Goal: Information Seeking & Learning: Learn about a topic

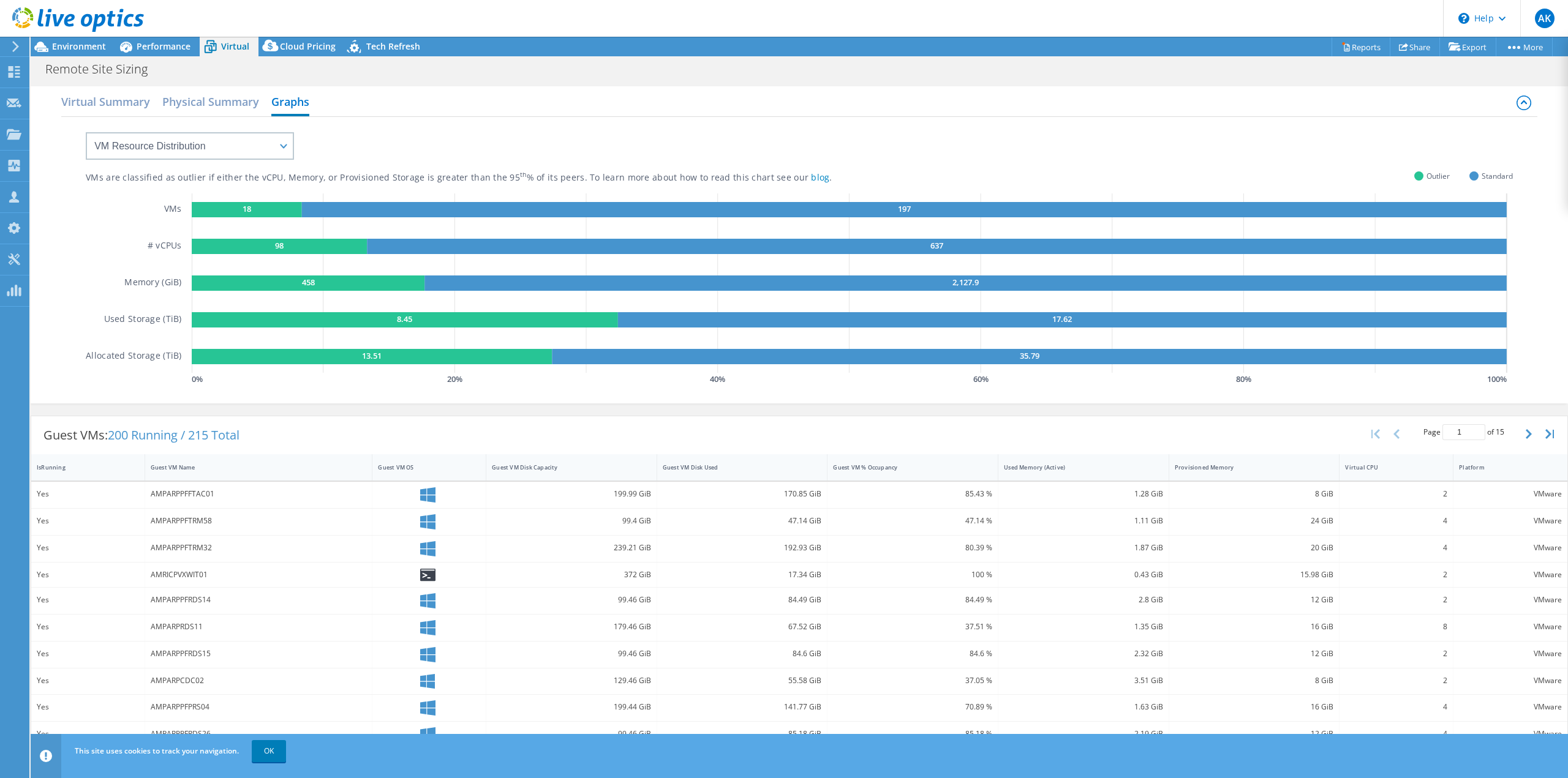
select select "USD"
click at [162, 45] on span "Performance" at bounding box center [163, 47] width 54 height 12
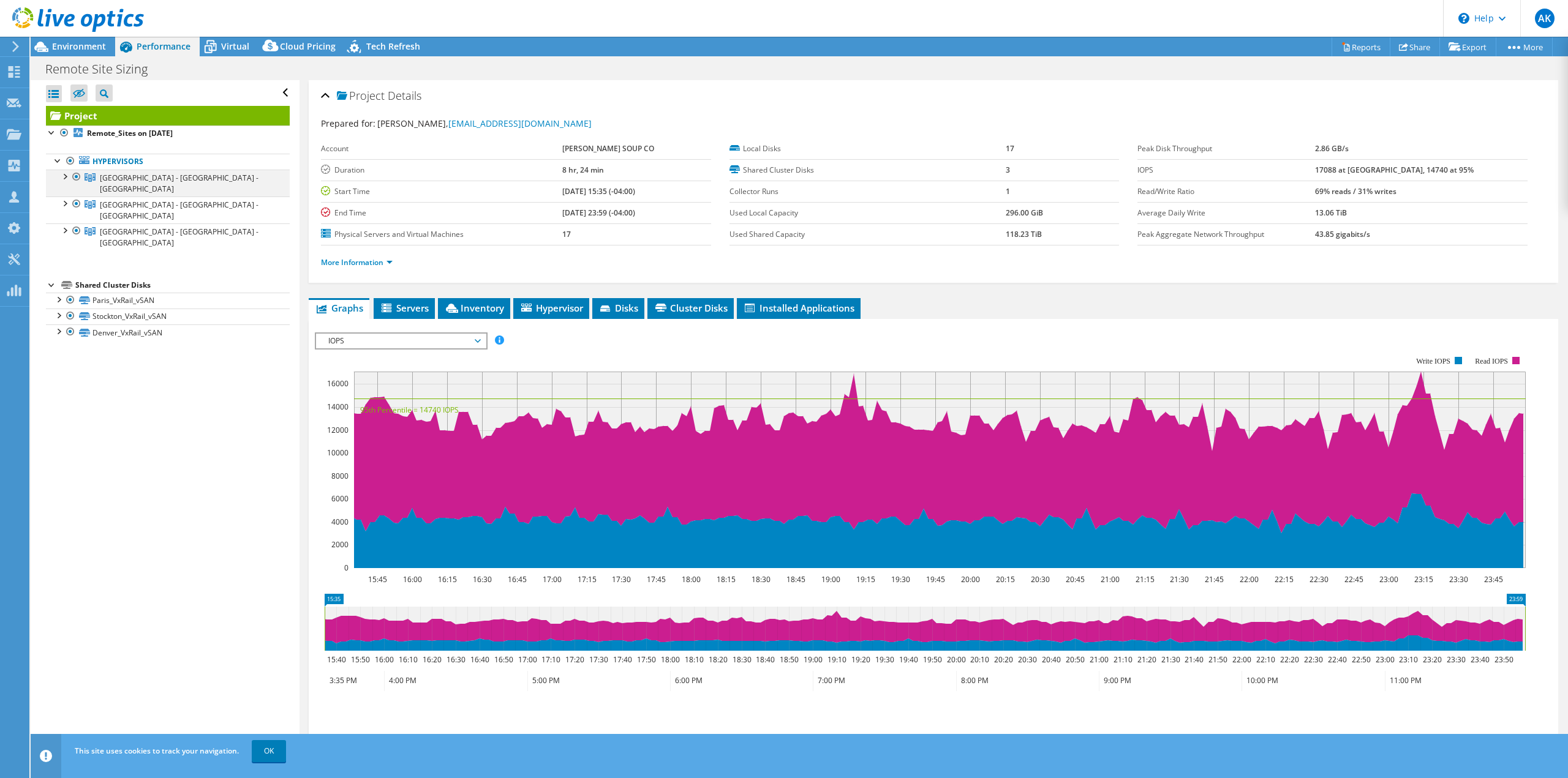
click at [65, 174] on div at bounding box center [64, 176] width 12 height 12
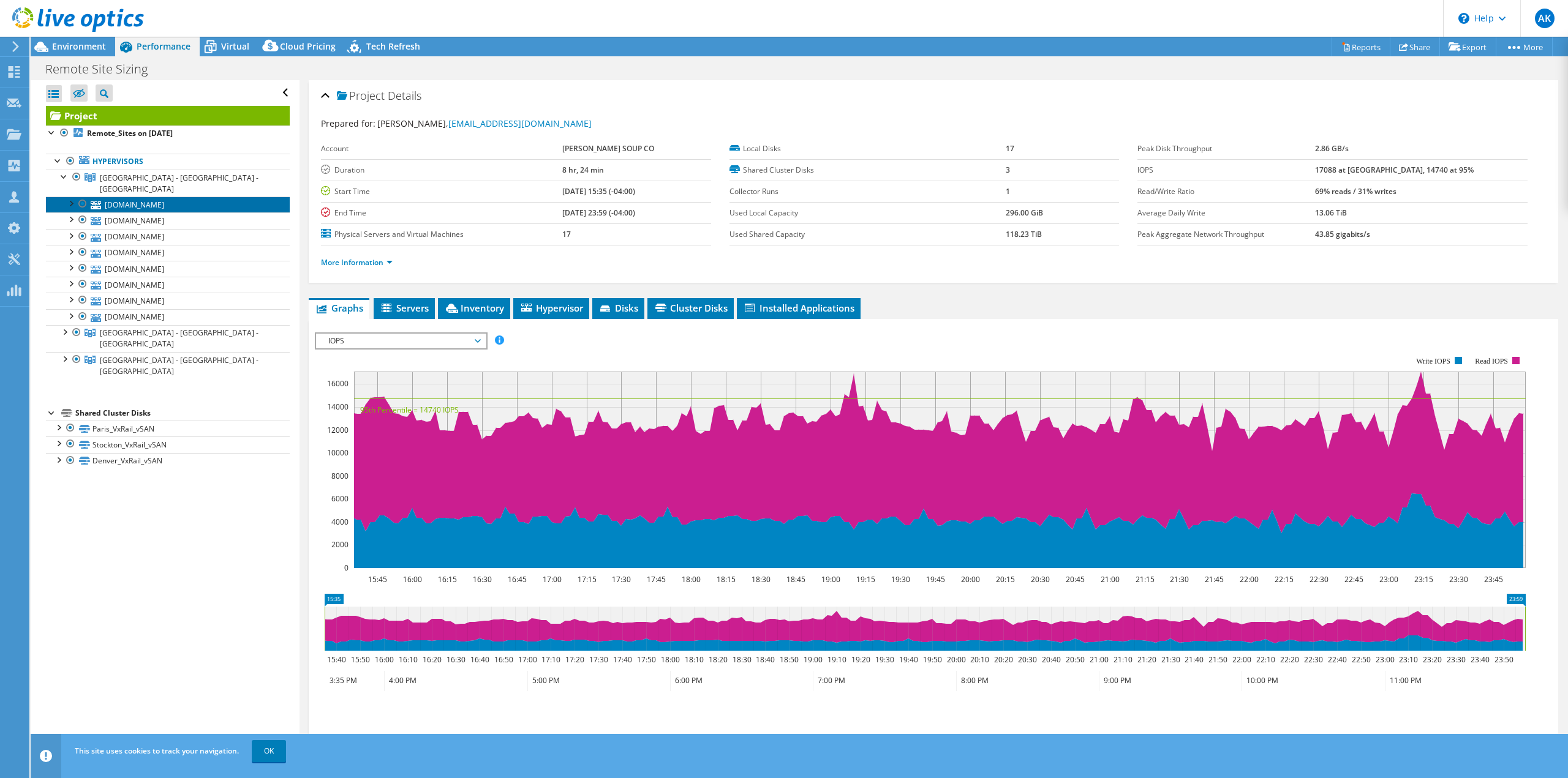
click at [150, 196] on link "[DOMAIN_NAME]" at bounding box center [168, 204] width 244 height 16
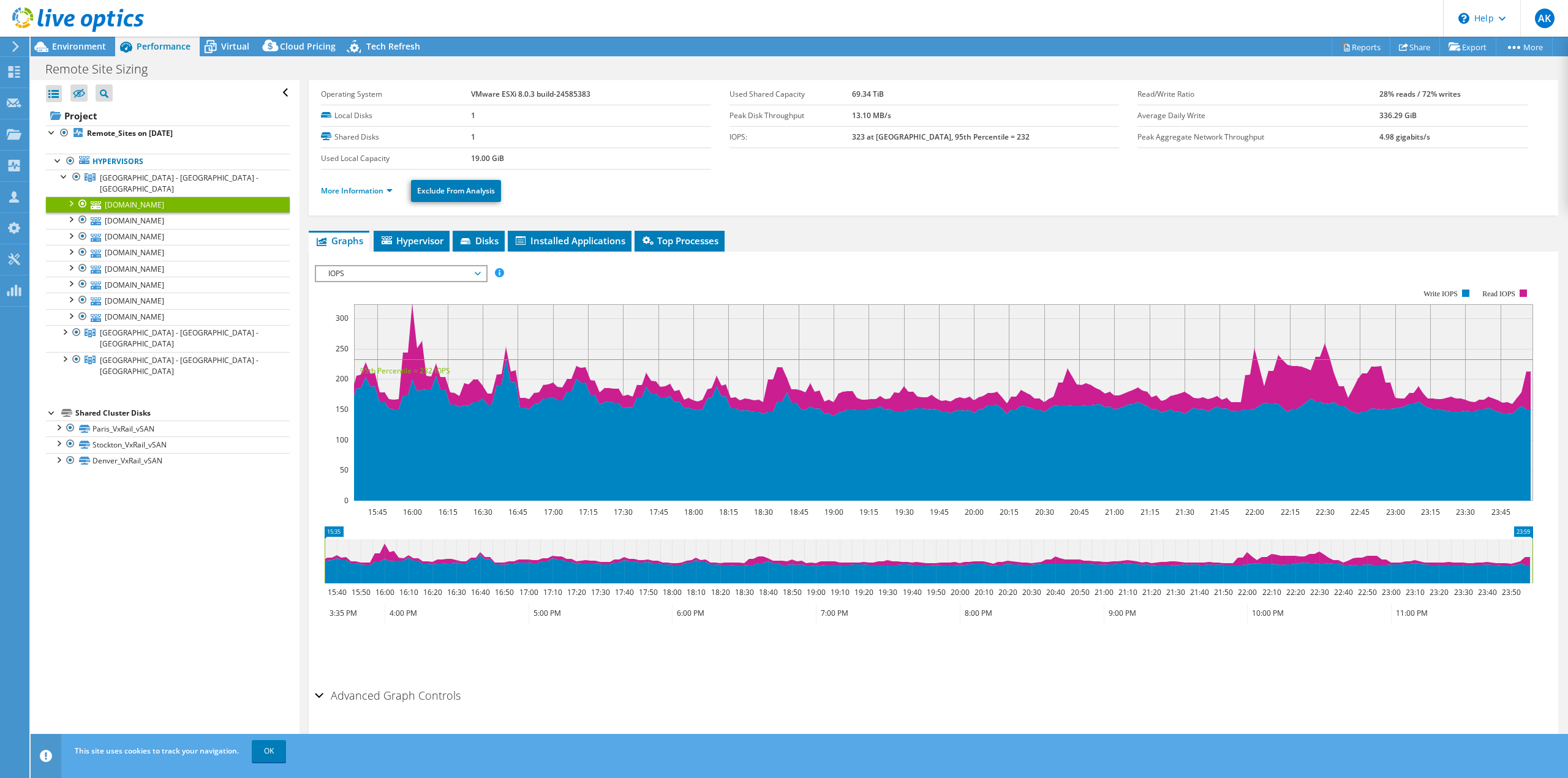
scroll to position [47, 0]
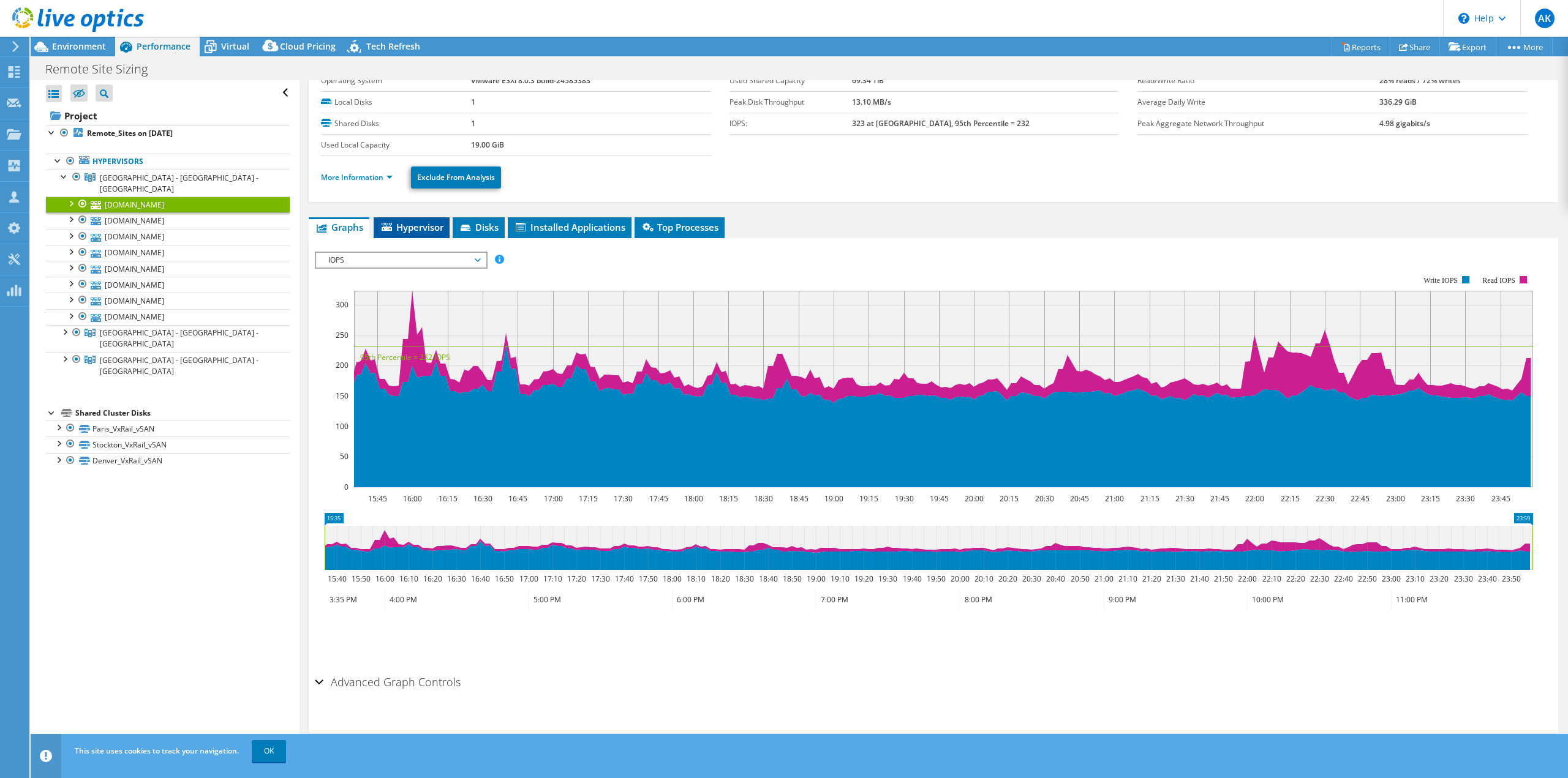
click at [421, 222] on span "Hypervisor" at bounding box center [412, 227] width 64 height 12
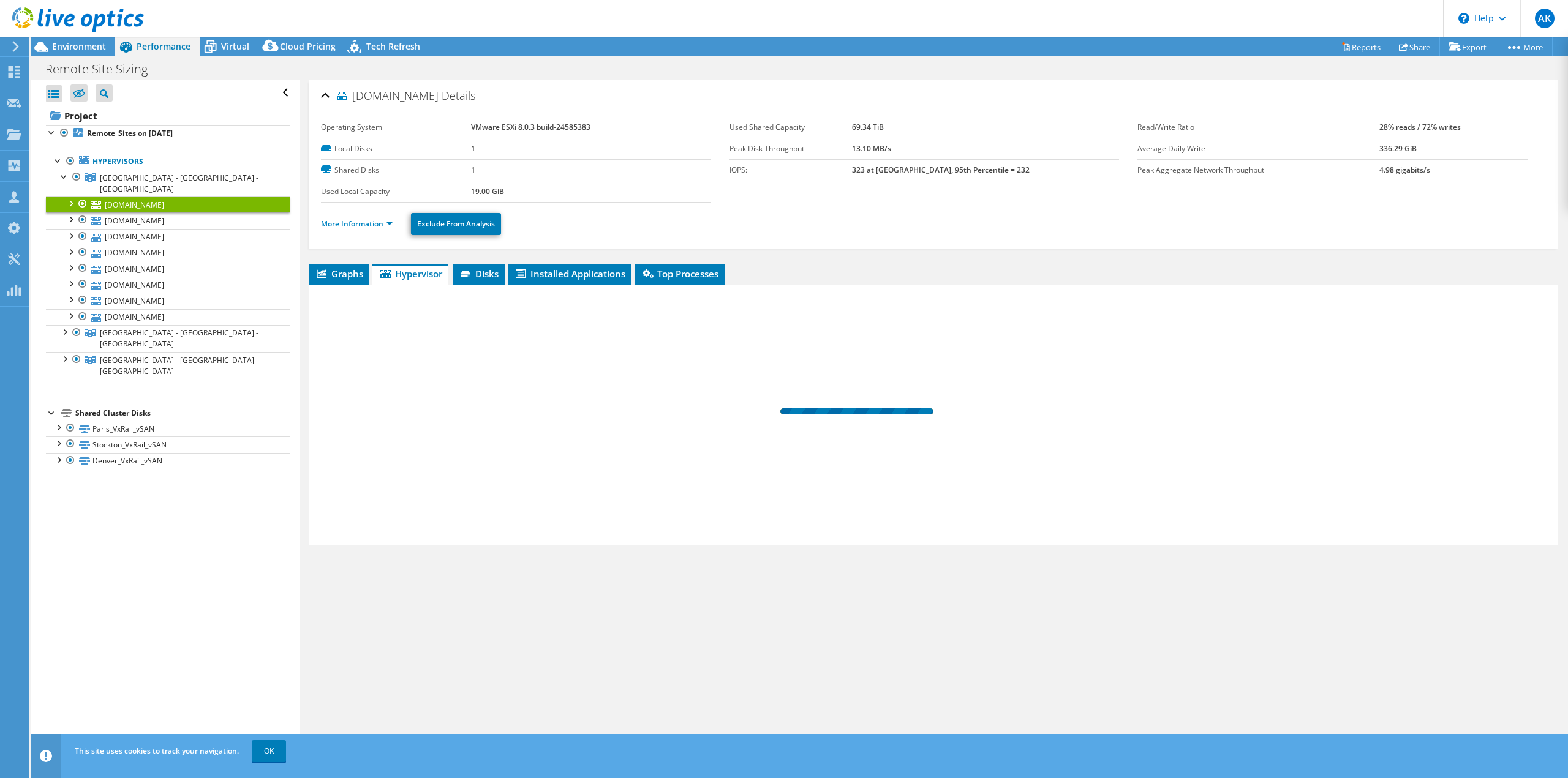
scroll to position [0, 0]
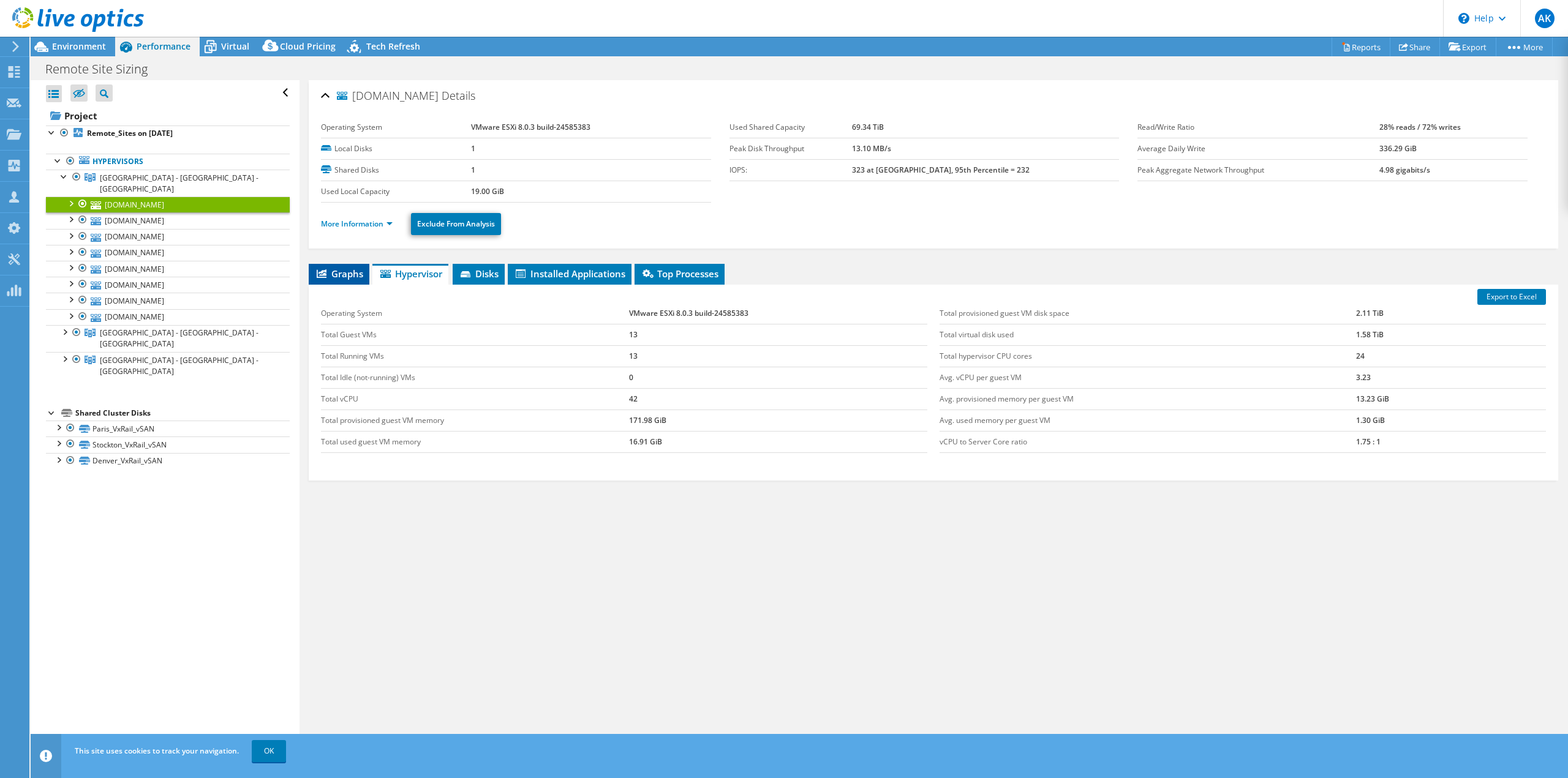
click at [336, 271] on span "Graphs" at bounding box center [338, 274] width 48 height 12
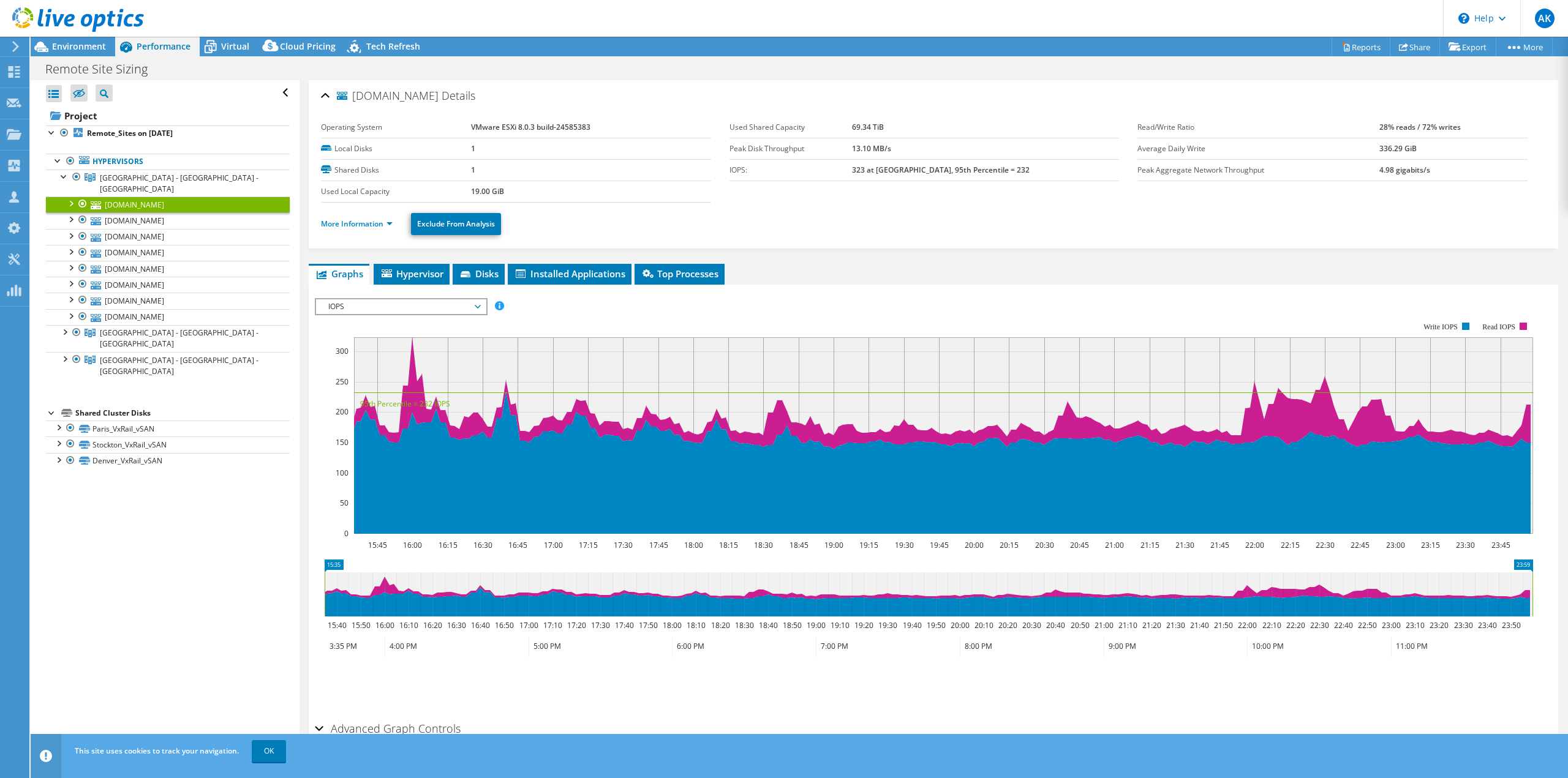
click at [443, 315] on div "IOPS IOPS Disk Throughput IO Size Latency Queue Depth CPU Percentage Memory Pag…" at bounding box center [401, 307] width 173 height 17
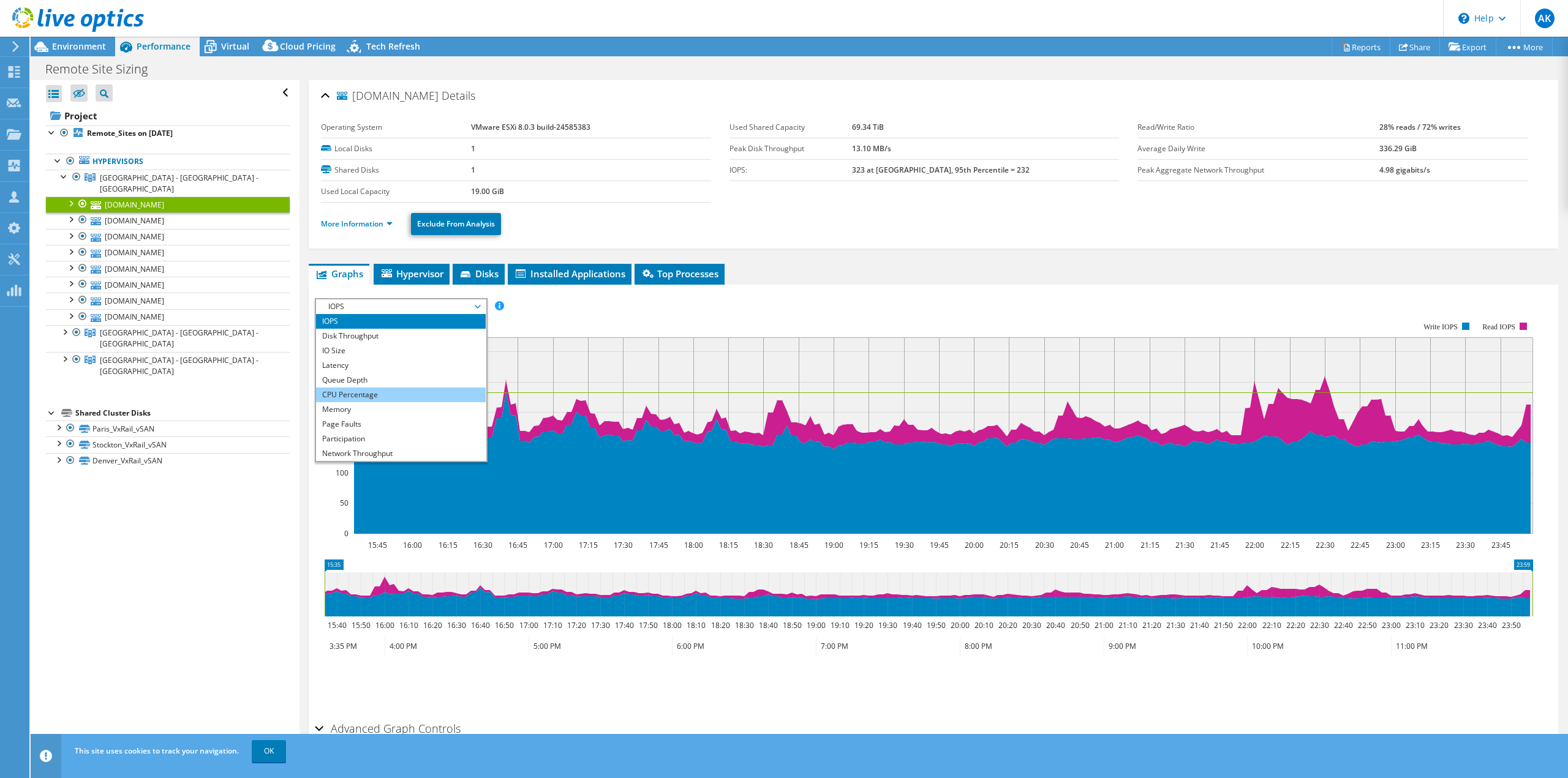
click at [379, 389] on li "CPU Percentage" at bounding box center [401, 395] width 170 height 14
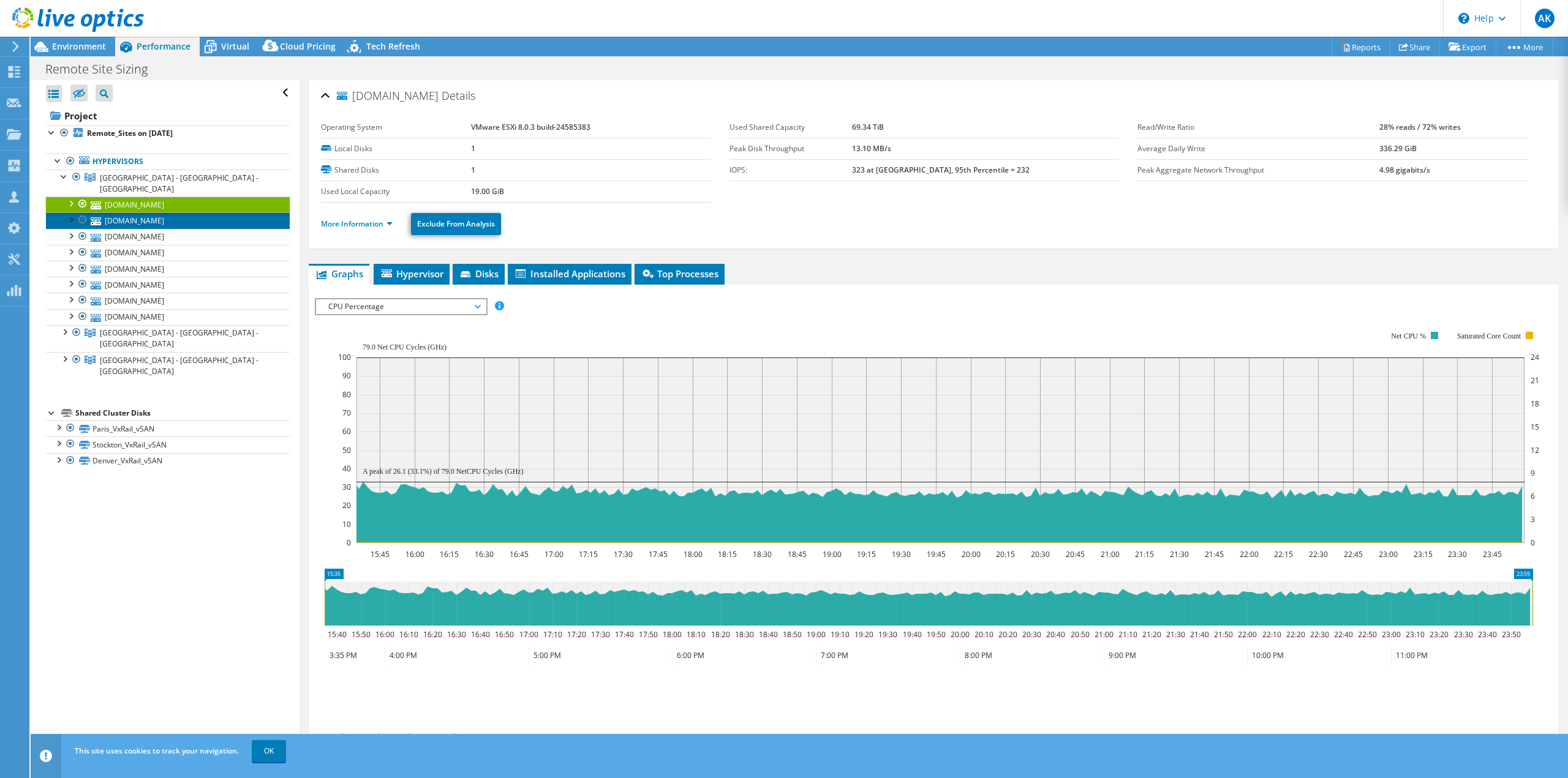
click at [185, 213] on link "[DOMAIN_NAME]" at bounding box center [168, 220] width 244 height 16
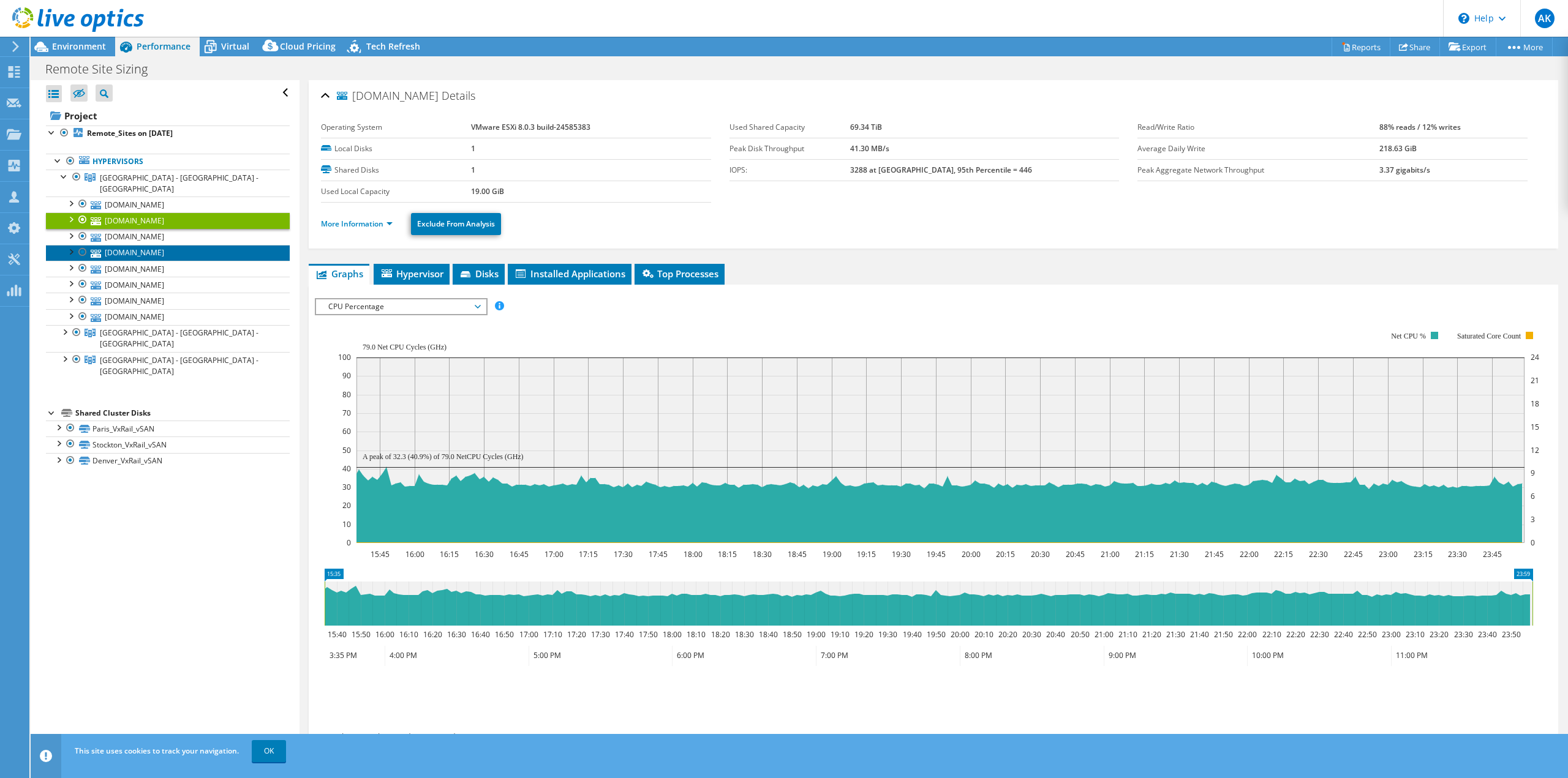
click at [175, 245] on link "[DOMAIN_NAME]" at bounding box center [168, 253] width 244 height 16
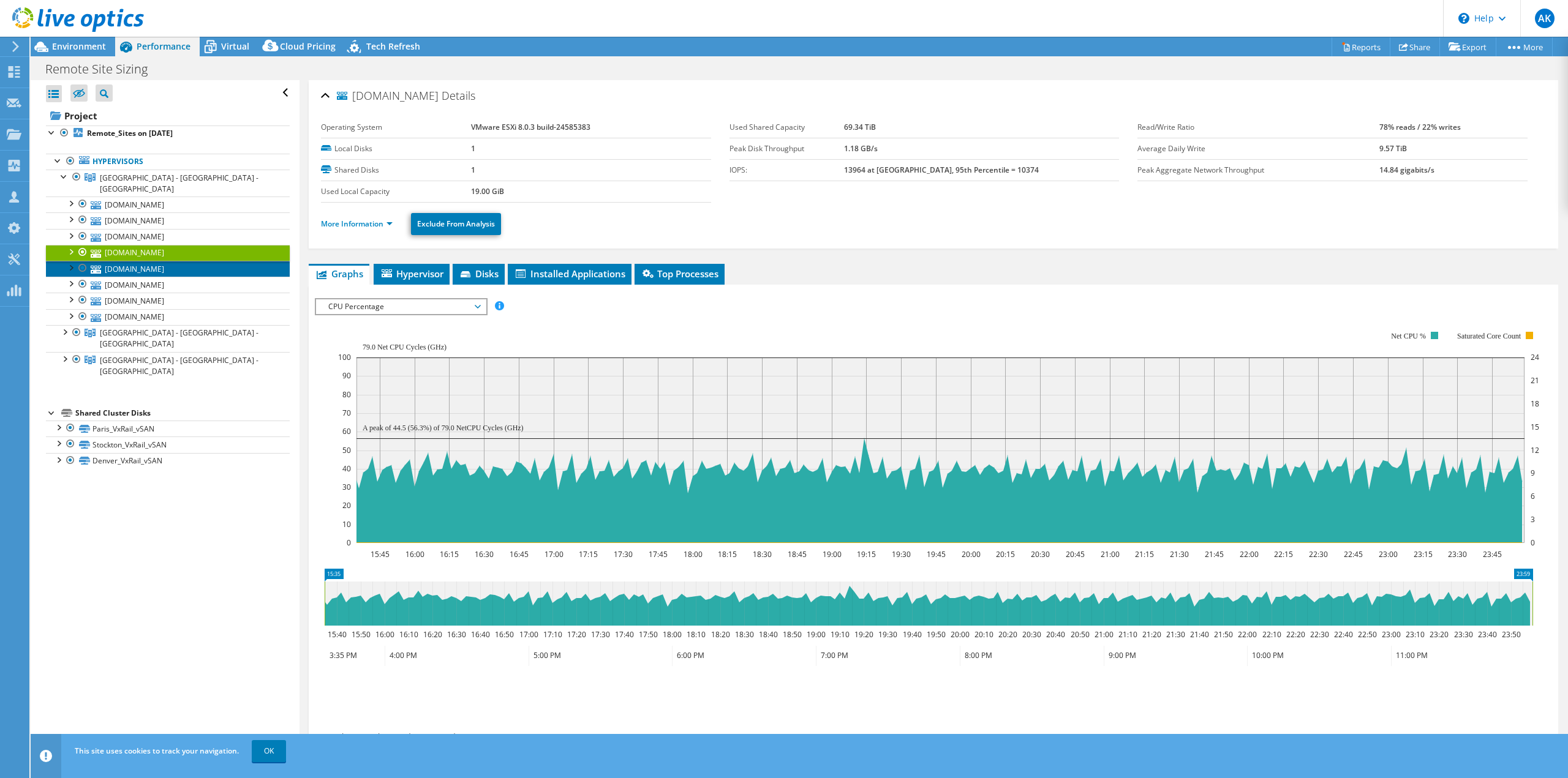
click at [169, 262] on link "[DOMAIN_NAME]" at bounding box center [168, 269] width 244 height 16
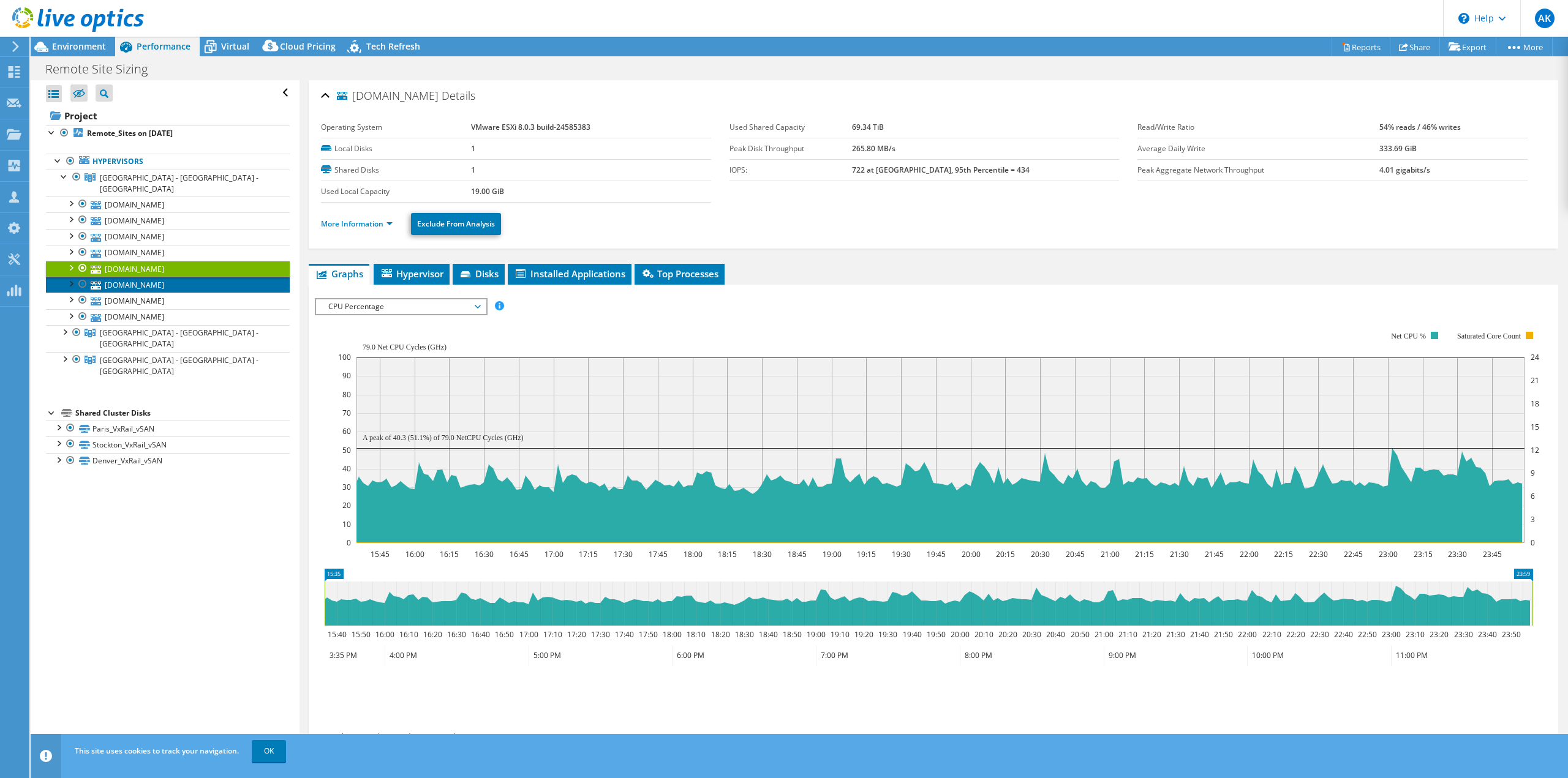
click at [161, 281] on link "[DOMAIN_NAME]" at bounding box center [168, 285] width 244 height 16
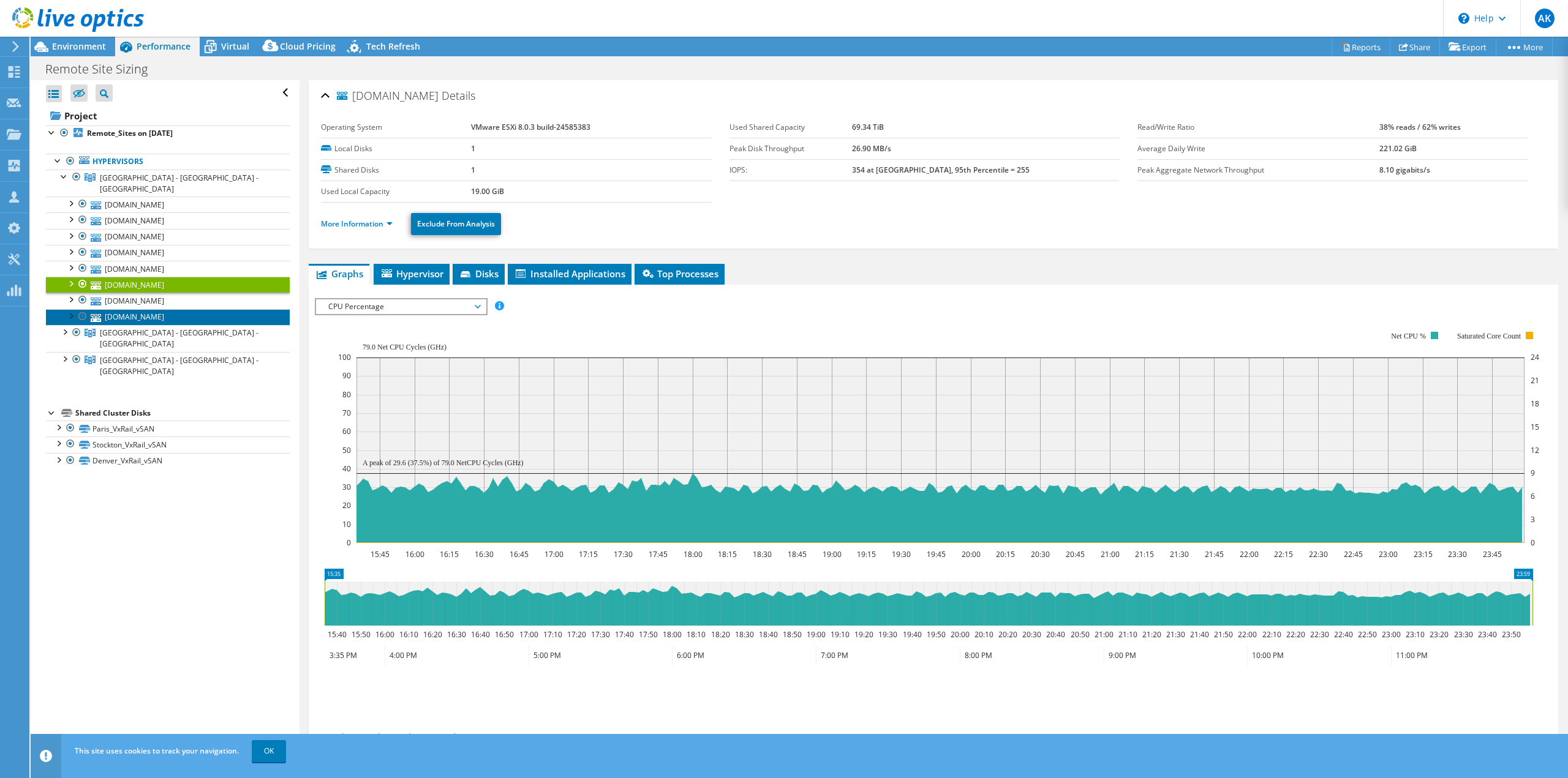
click at [162, 309] on link "[DOMAIN_NAME]" at bounding box center [168, 317] width 244 height 16
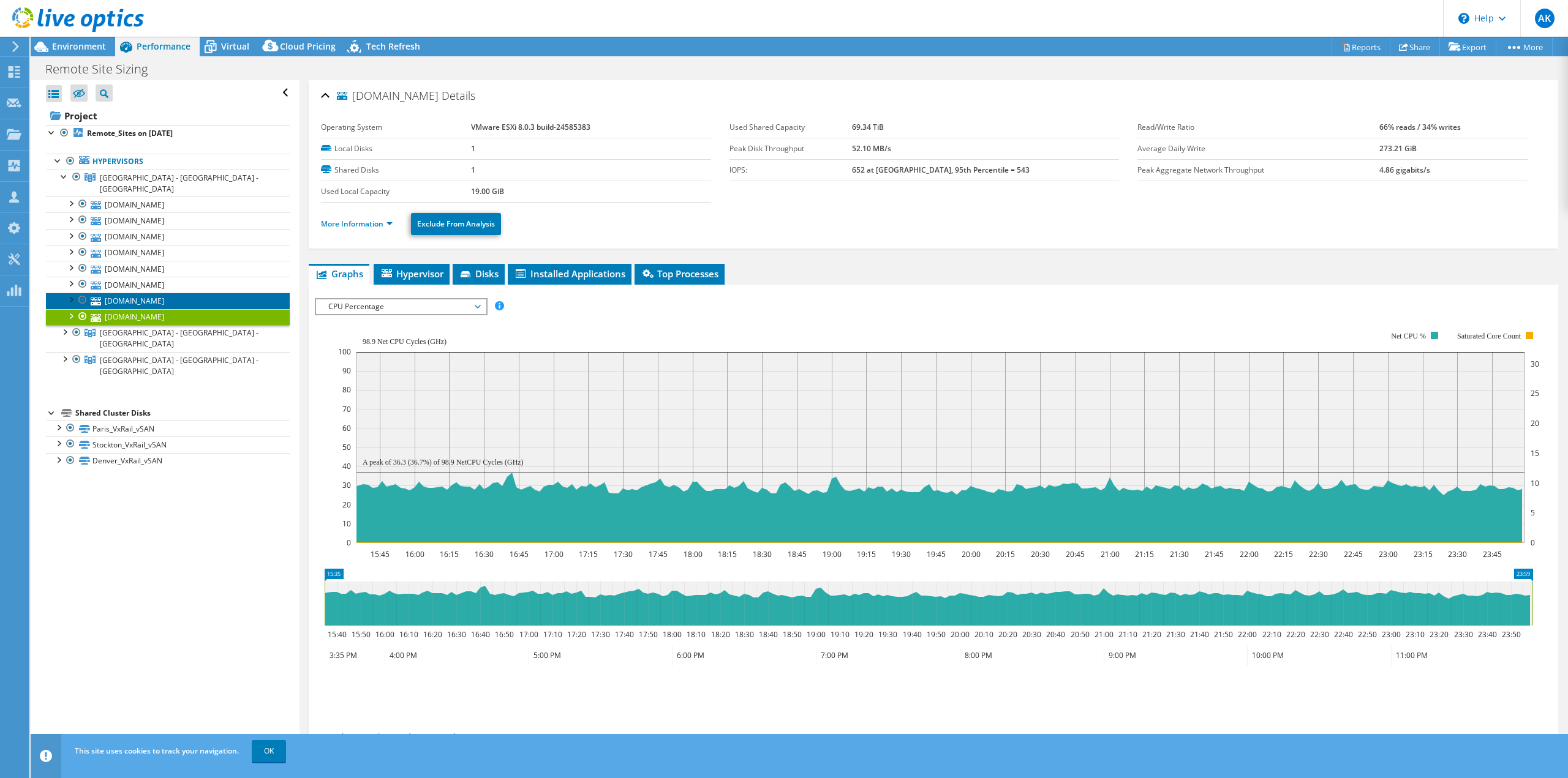
click at [163, 292] on link "[DOMAIN_NAME]" at bounding box center [168, 300] width 244 height 16
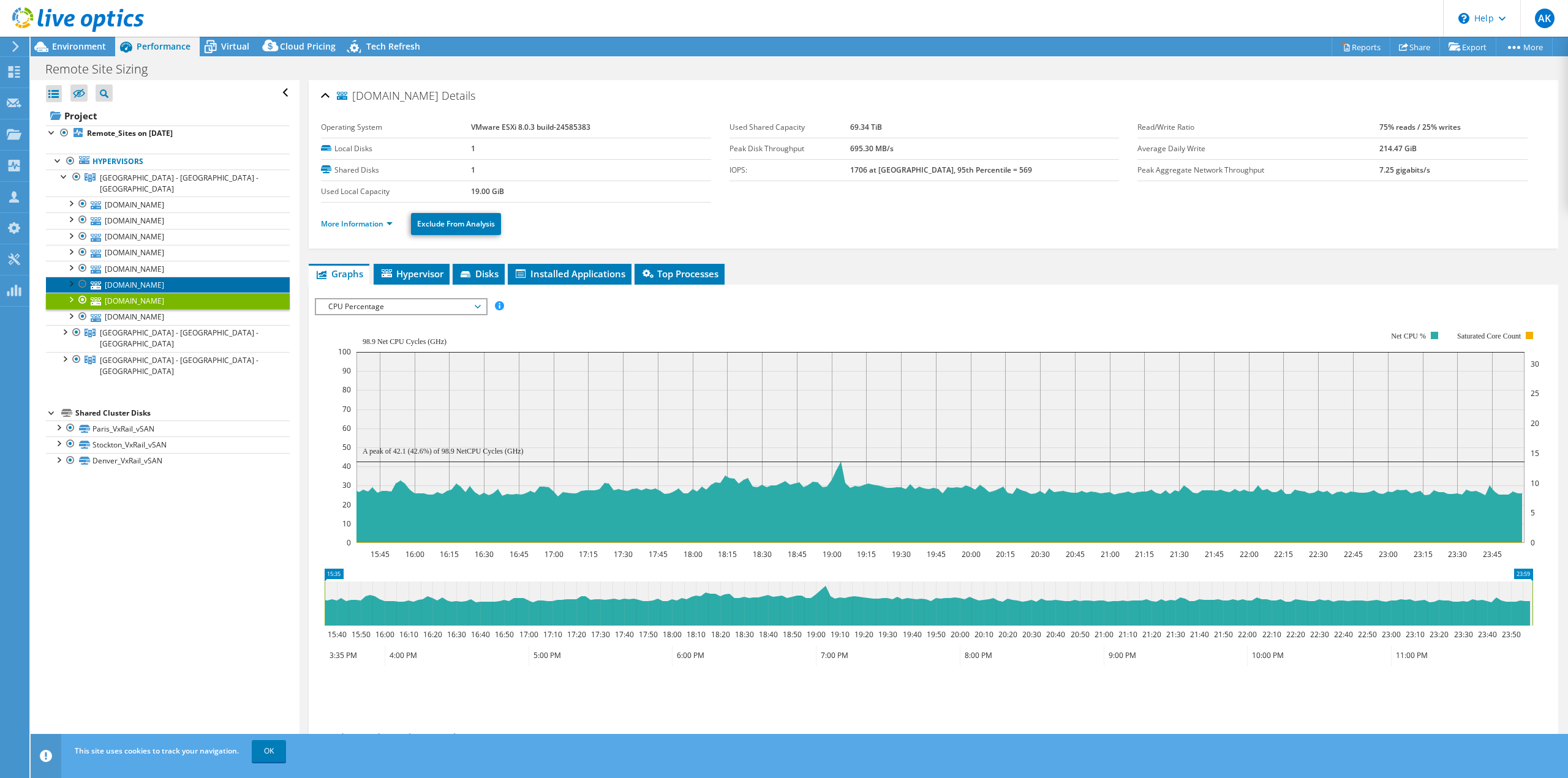
click at [163, 277] on link "[DOMAIN_NAME]" at bounding box center [168, 285] width 244 height 16
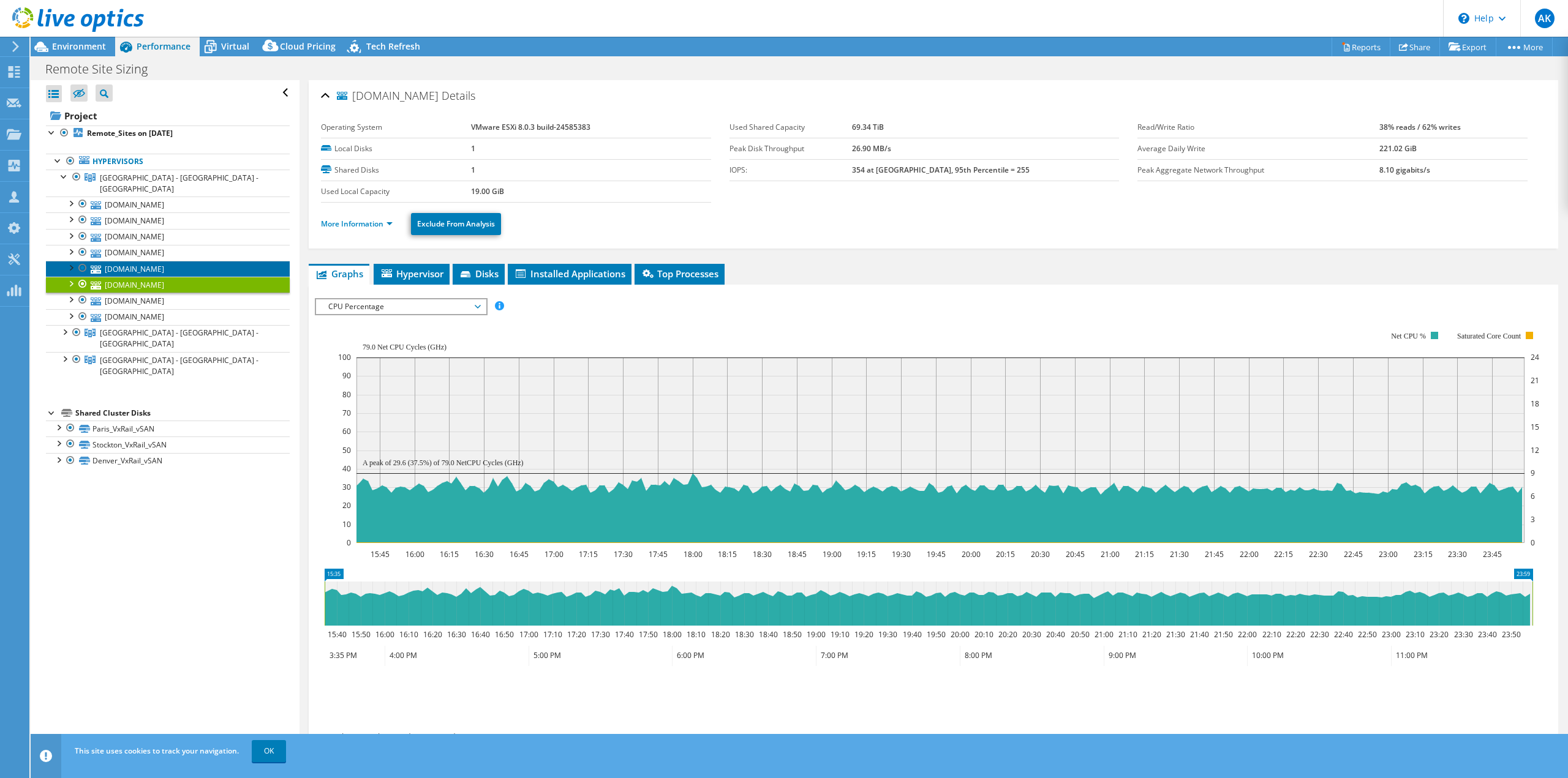
click at [165, 261] on link "[DOMAIN_NAME]" at bounding box center [168, 269] width 244 height 16
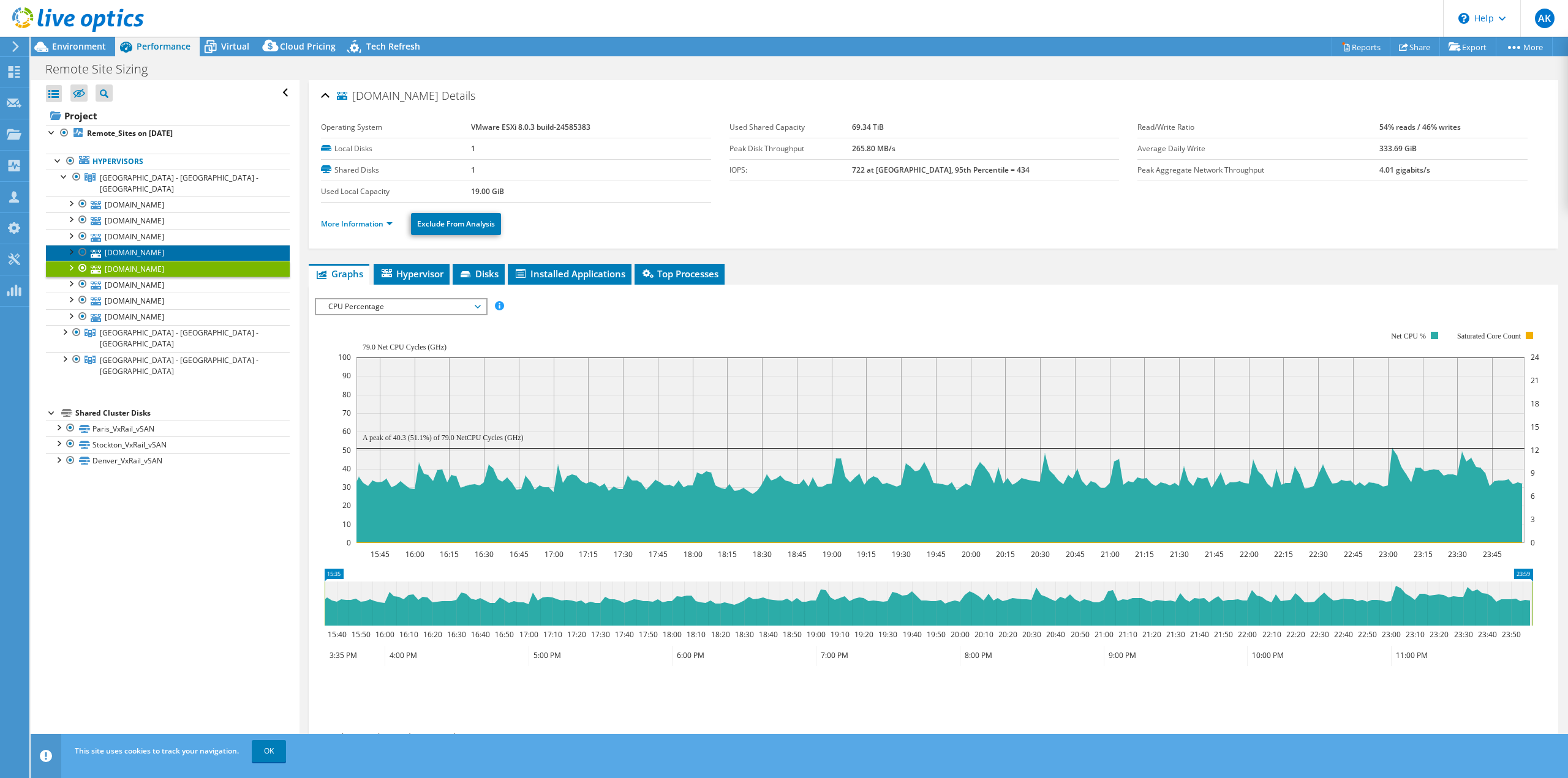
click at [165, 245] on link "[DOMAIN_NAME]" at bounding box center [168, 253] width 244 height 16
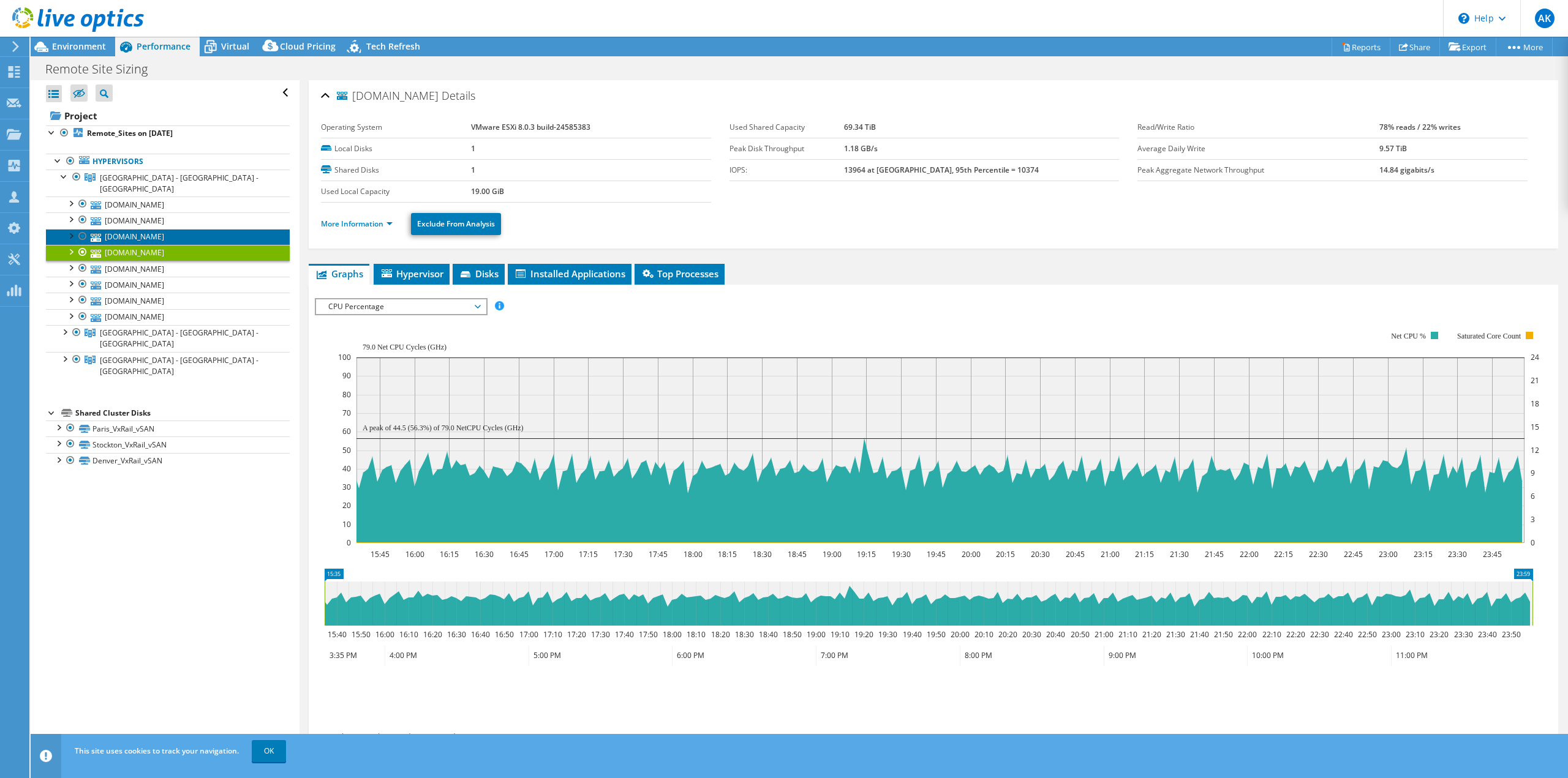
click at [166, 229] on link "[DOMAIN_NAME]" at bounding box center [168, 236] width 244 height 16
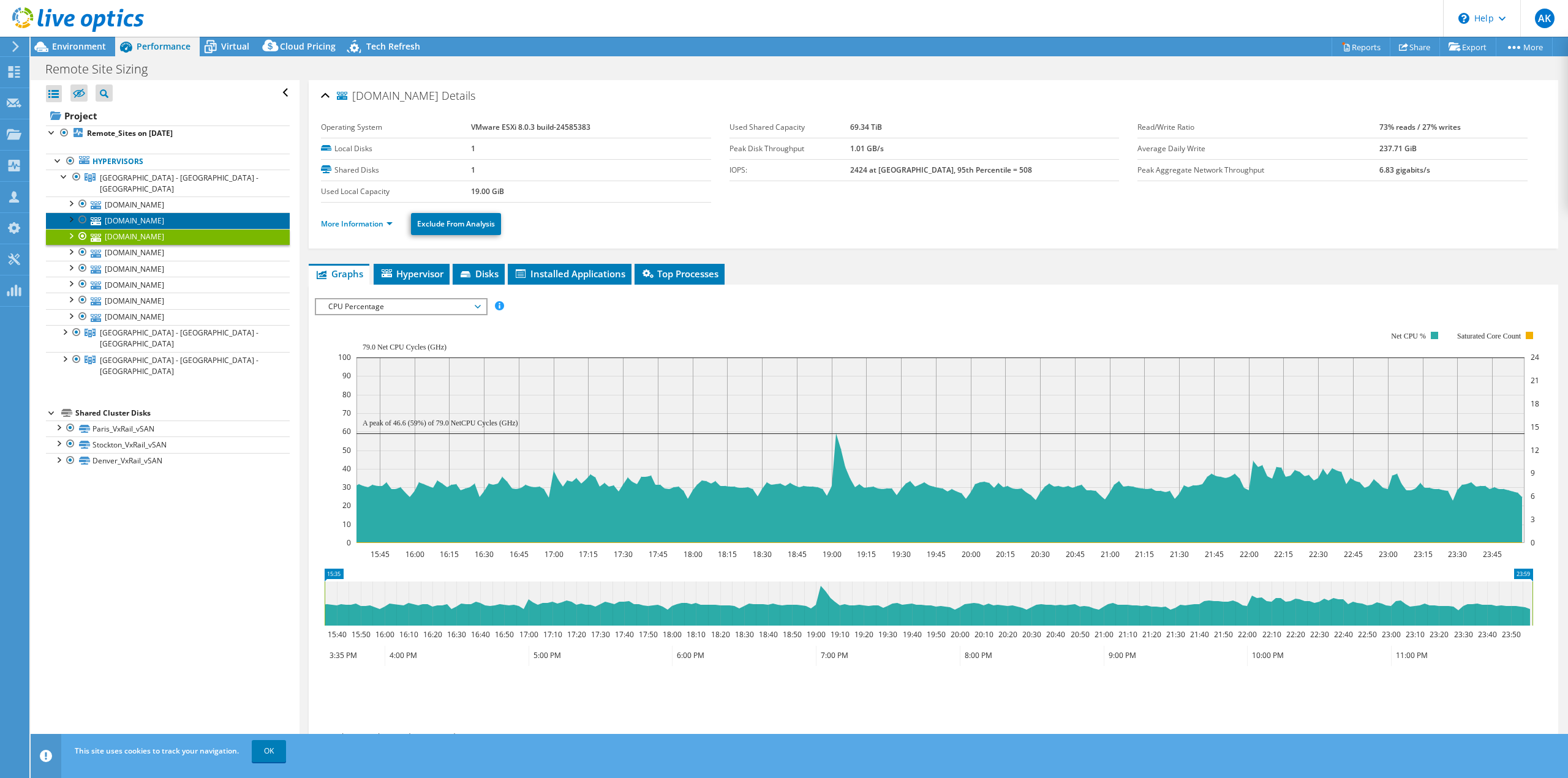
click at [168, 213] on link "[DOMAIN_NAME]" at bounding box center [168, 220] width 244 height 16
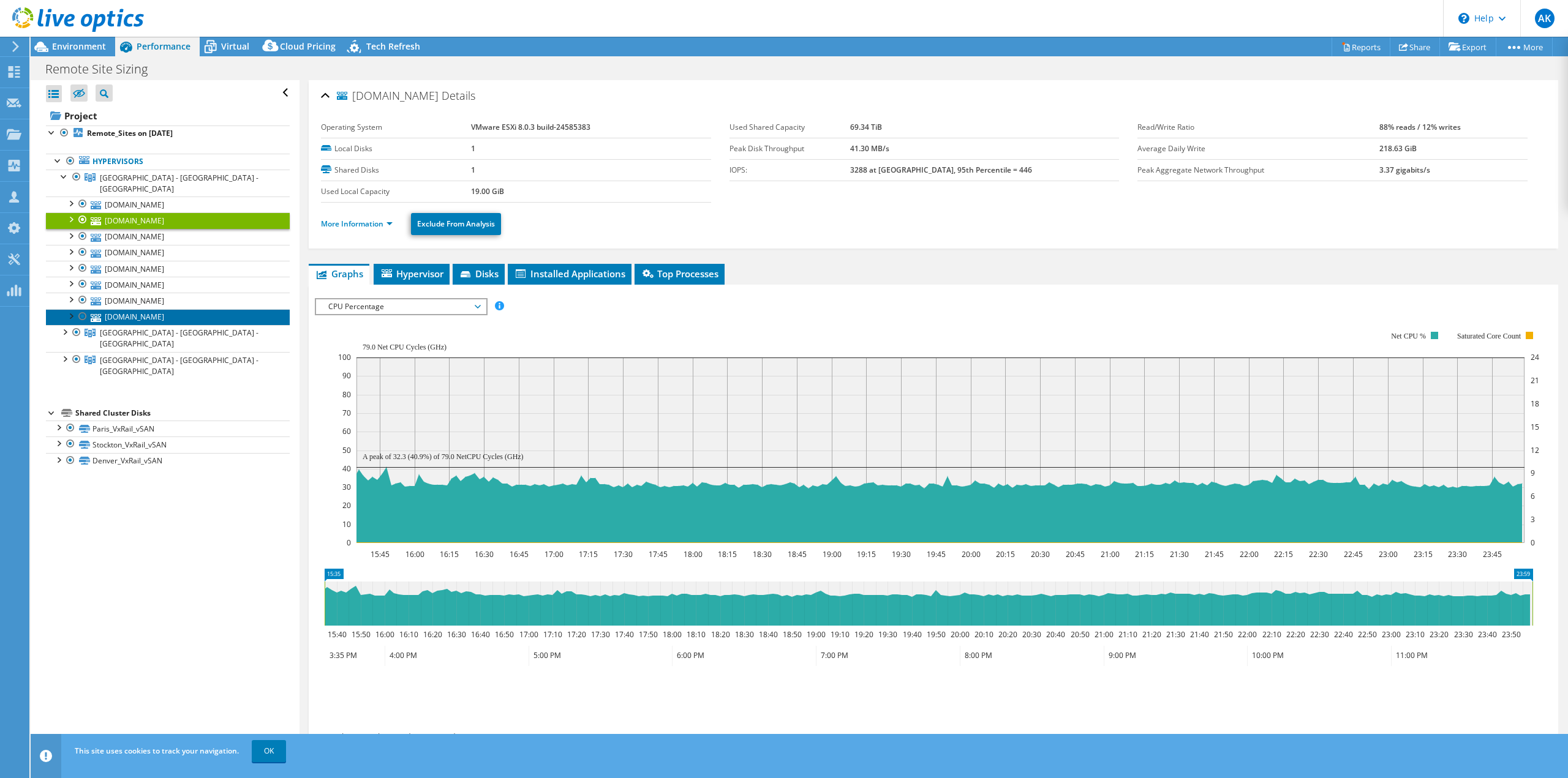
click at [156, 309] on link "[DOMAIN_NAME]" at bounding box center [168, 317] width 244 height 16
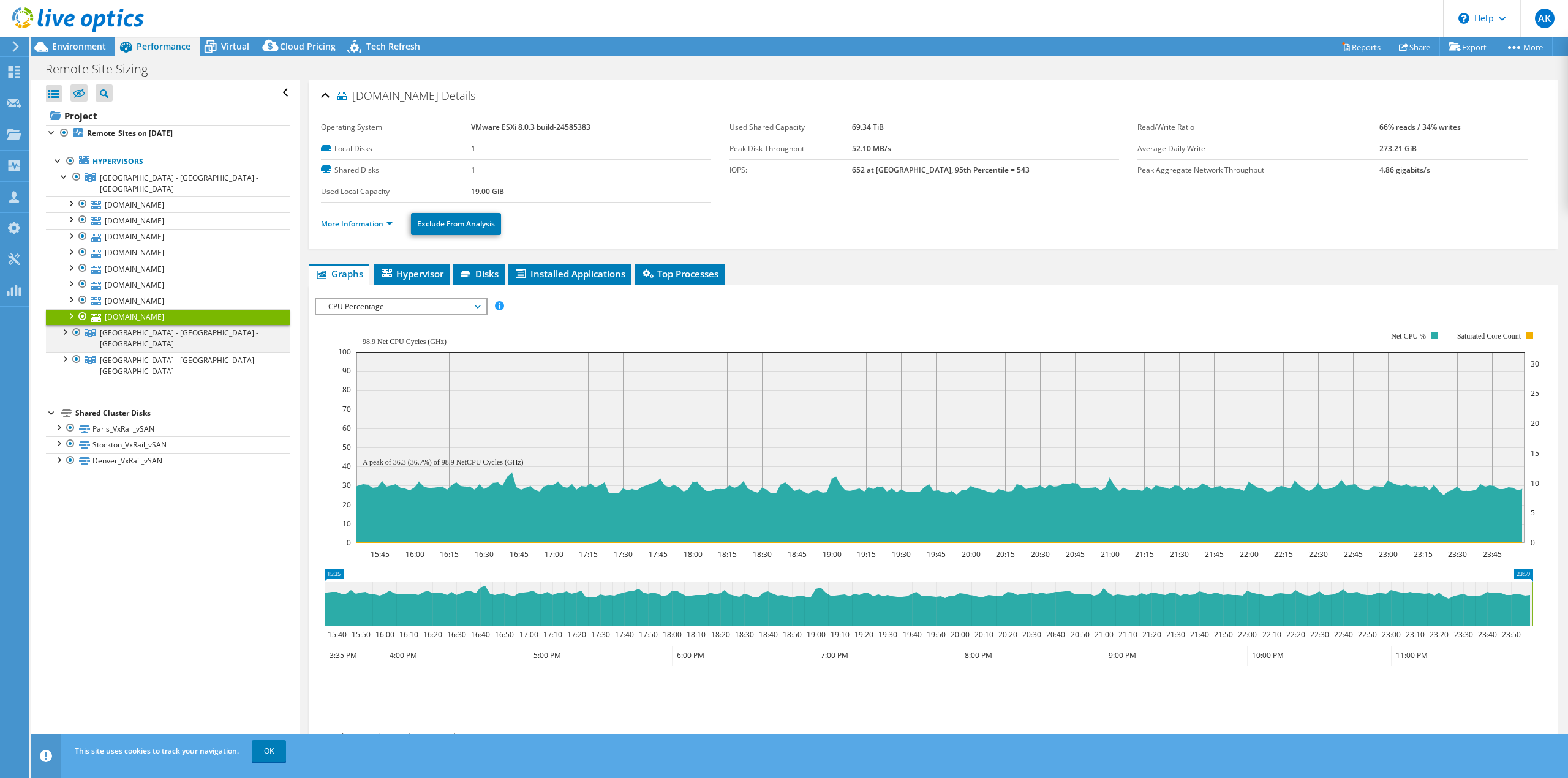
click at [65, 325] on div at bounding box center [64, 331] width 12 height 12
click at [131, 327] on span "[GEOGRAPHIC_DATA] - [GEOGRAPHIC_DATA] - [GEOGRAPHIC_DATA]" at bounding box center [179, 338] width 159 height 21
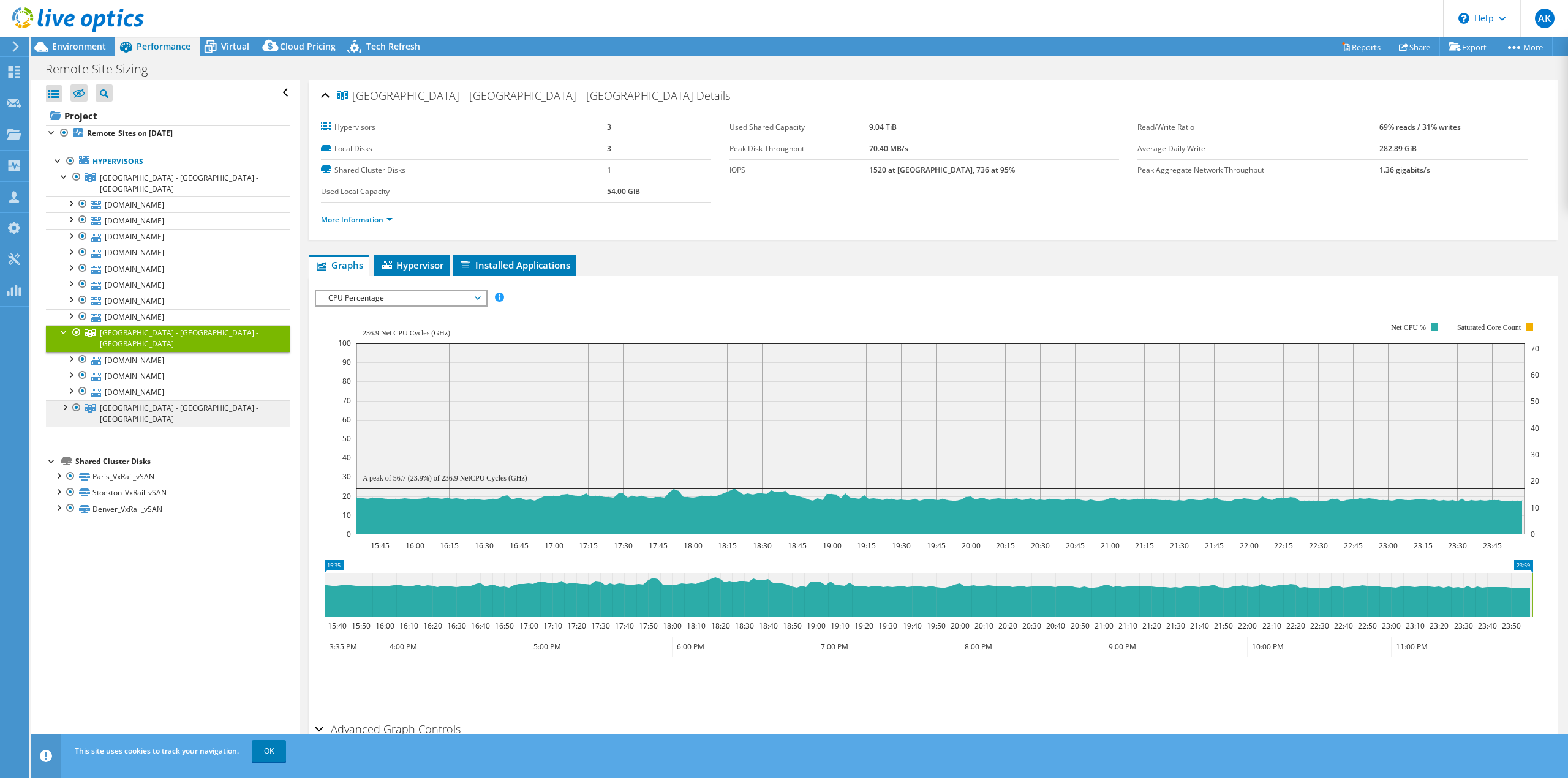
click at [143, 403] on span "[GEOGRAPHIC_DATA] - [GEOGRAPHIC_DATA] - [GEOGRAPHIC_DATA]" at bounding box center [179, 413] width 159 height 21
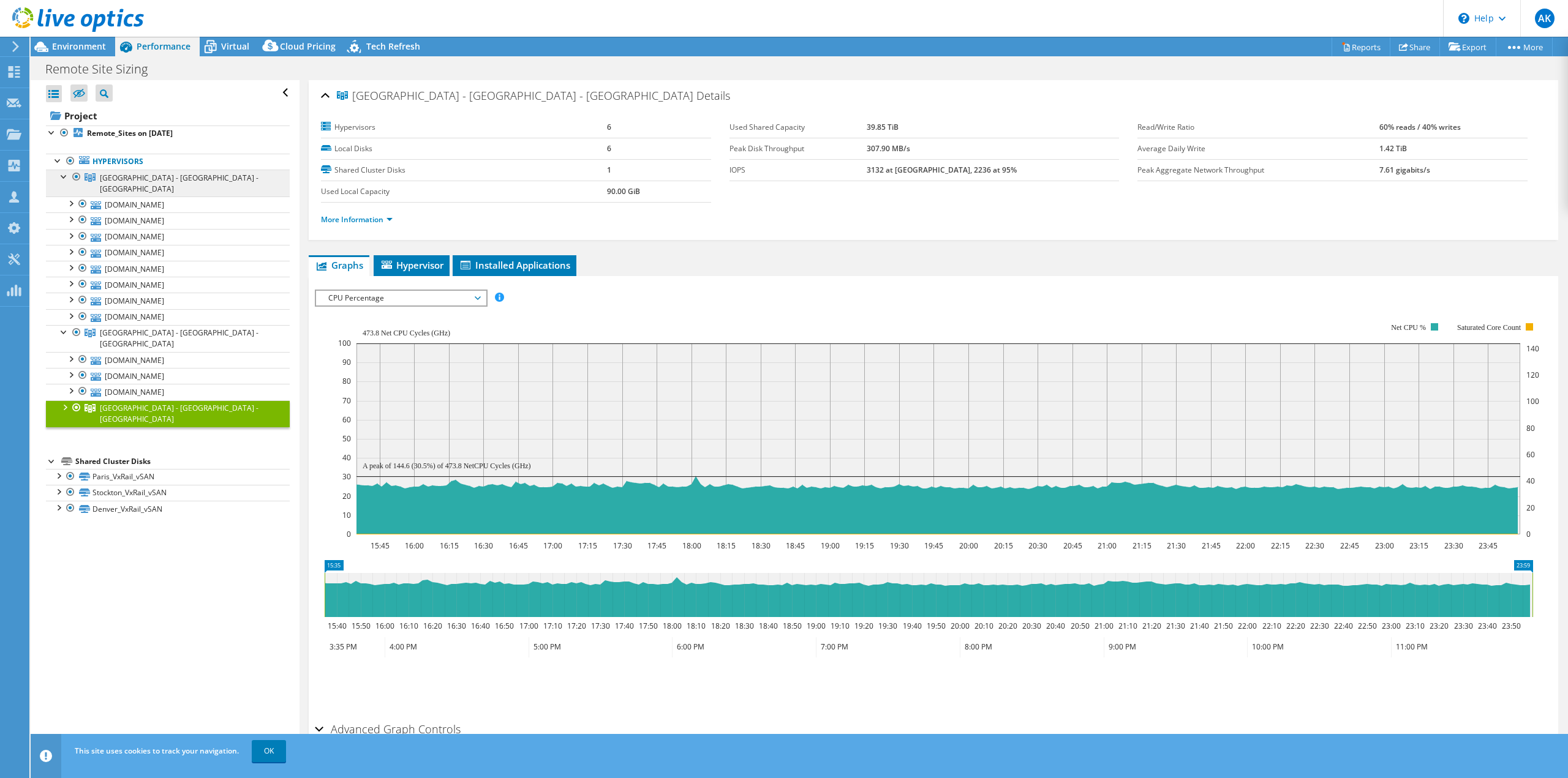
click at [126, 175] on span "[GEOGRAPHIC_DATA] - [GEOGRAPHIC_DATA] - [GEOGRAPHIC_DATA]" at bounding box center [179, 183] width 159 height 21
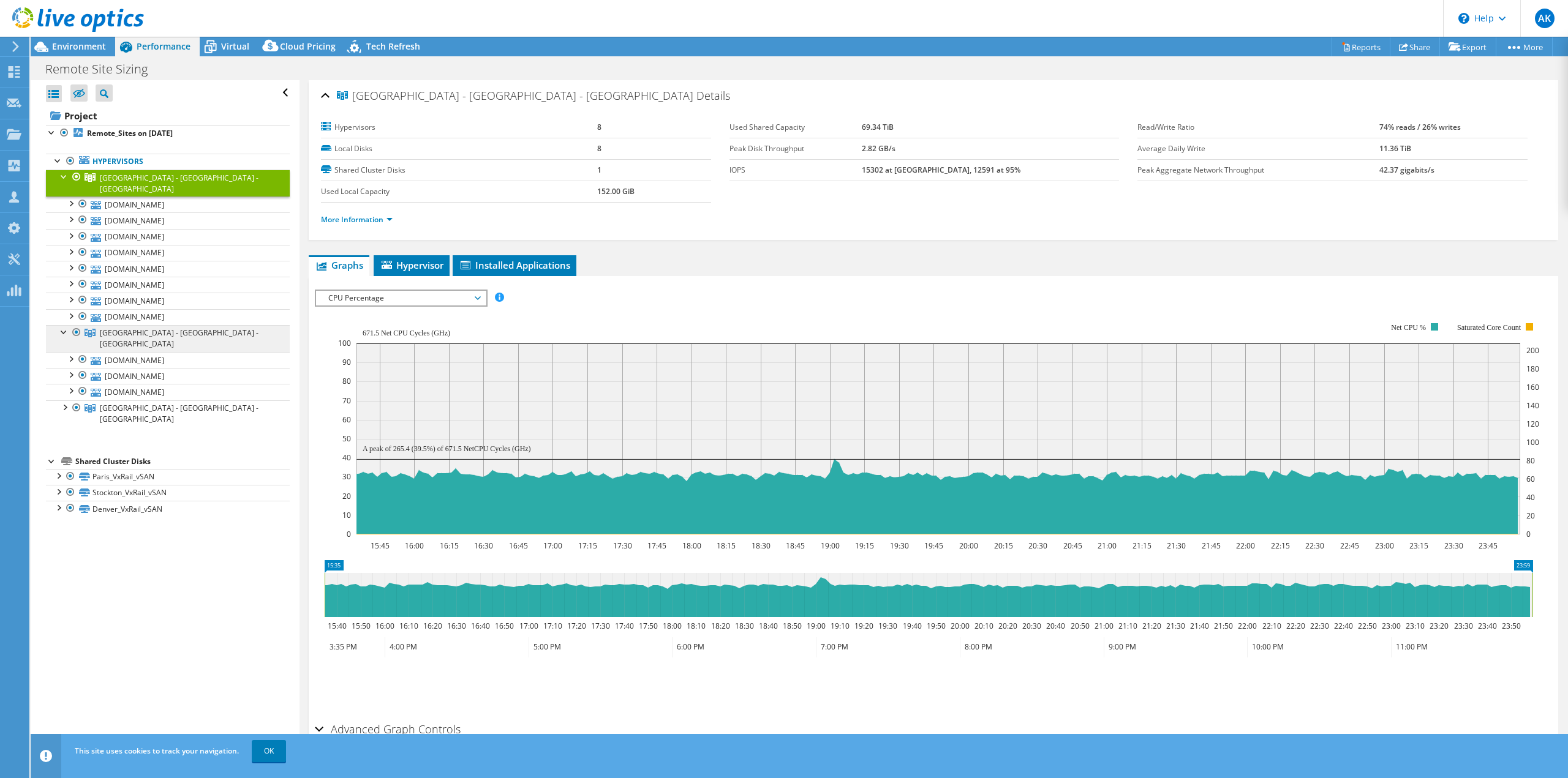
click at [145, 327] on span "[GEOGRAPHIC_DATA] - [GEOGRAPHIC_DATA] - [GEOGRAPHIC_DATA]" at bounding box center [179, 338] width 159 height 21
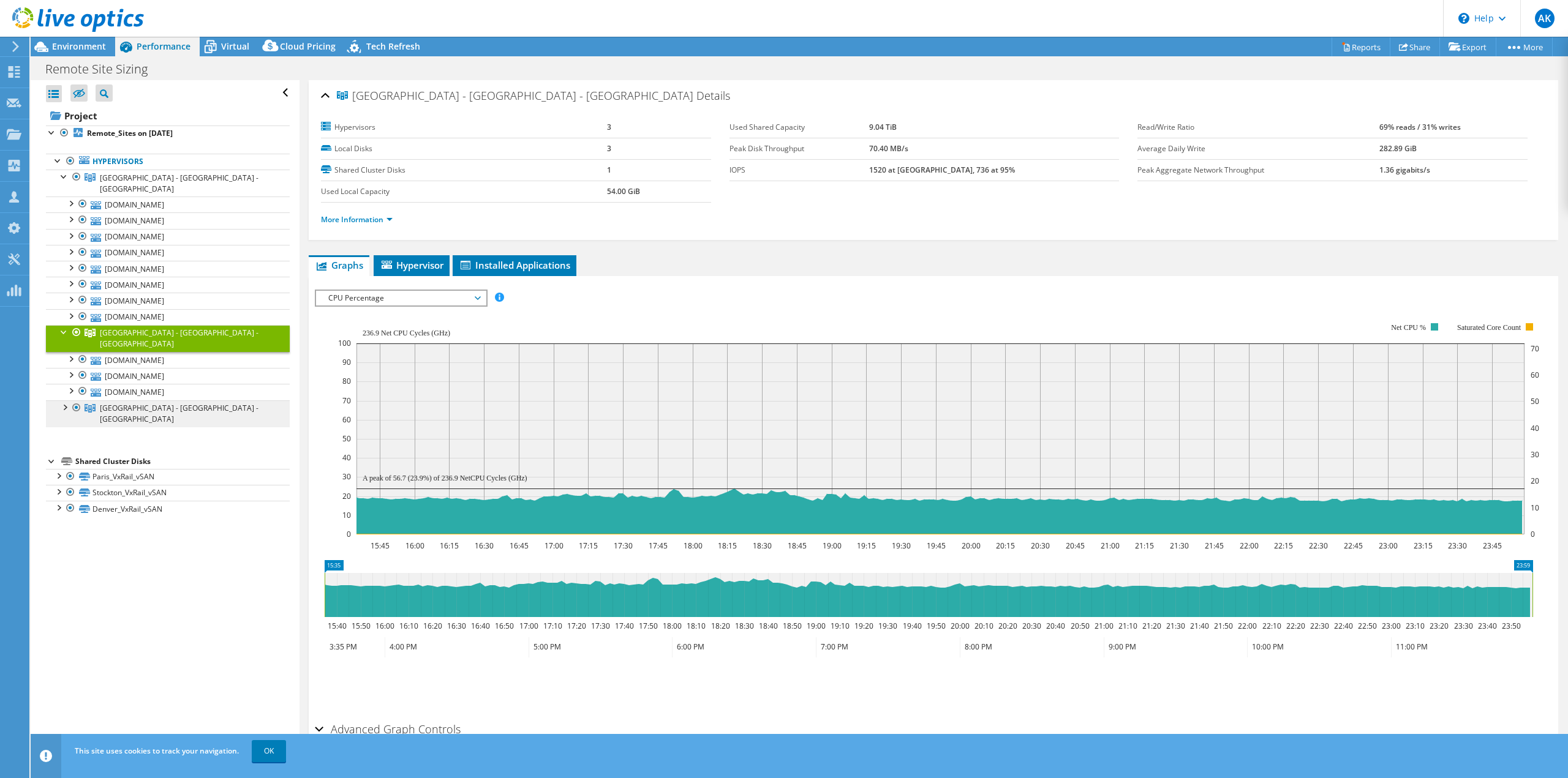
click at [137, 403] on span "[GEOGRAPHIC_DATA] - [GEOGRAPHIC_DATA] - [GEOGRAPHIC_DATA]" at bounding box center [179, 413] width 159 height 21
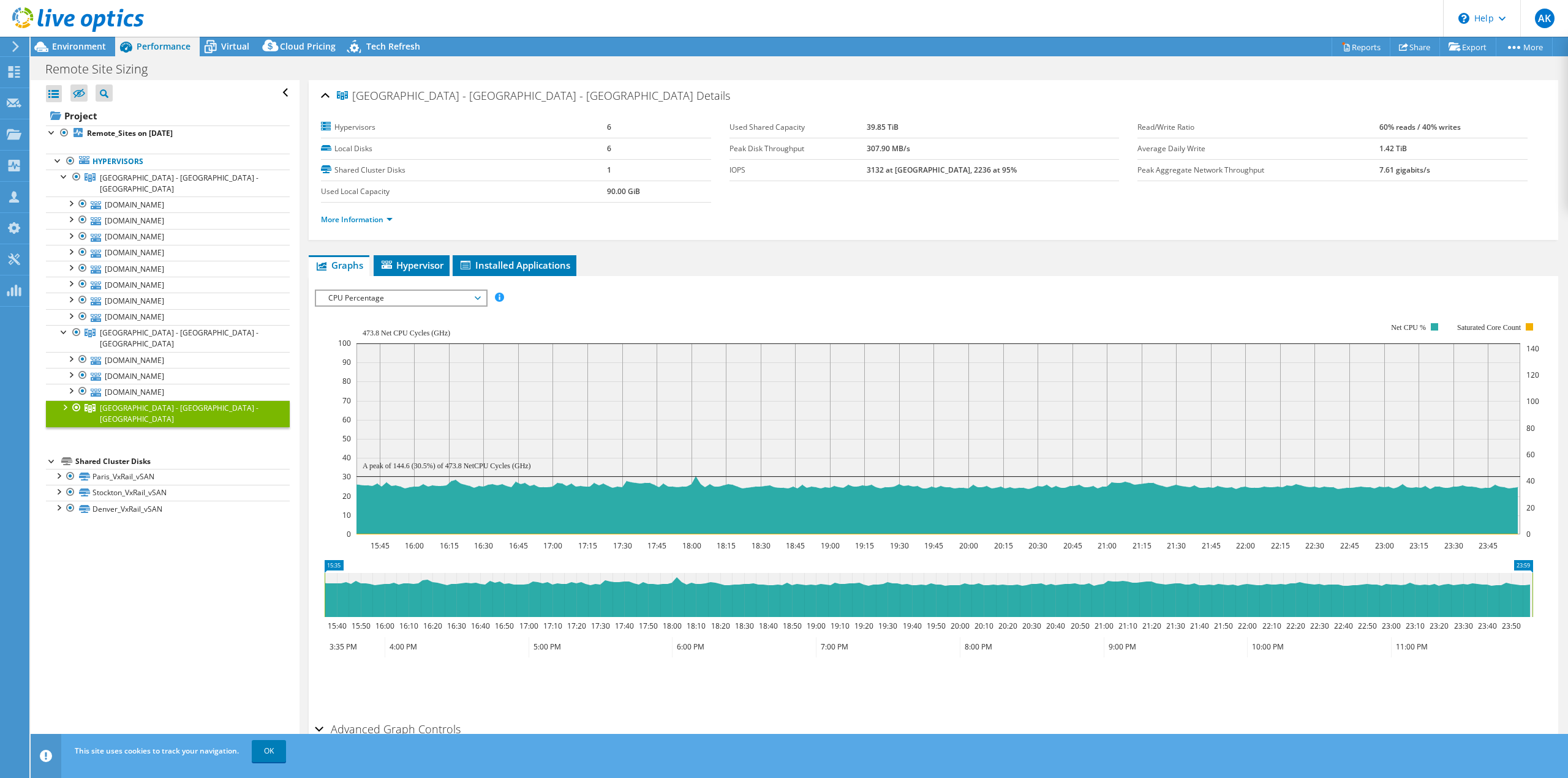
click at [65, 400] on div at bounding box center [64, 406] width 12 height 12
click at [137, 176] on span "[GEOGRAPHIC_DATA] - [GEOGRAPHIC_DATA] - [GEOGRAPHIC_DATA]" at bounding box center [179, 183] width 159 height 21
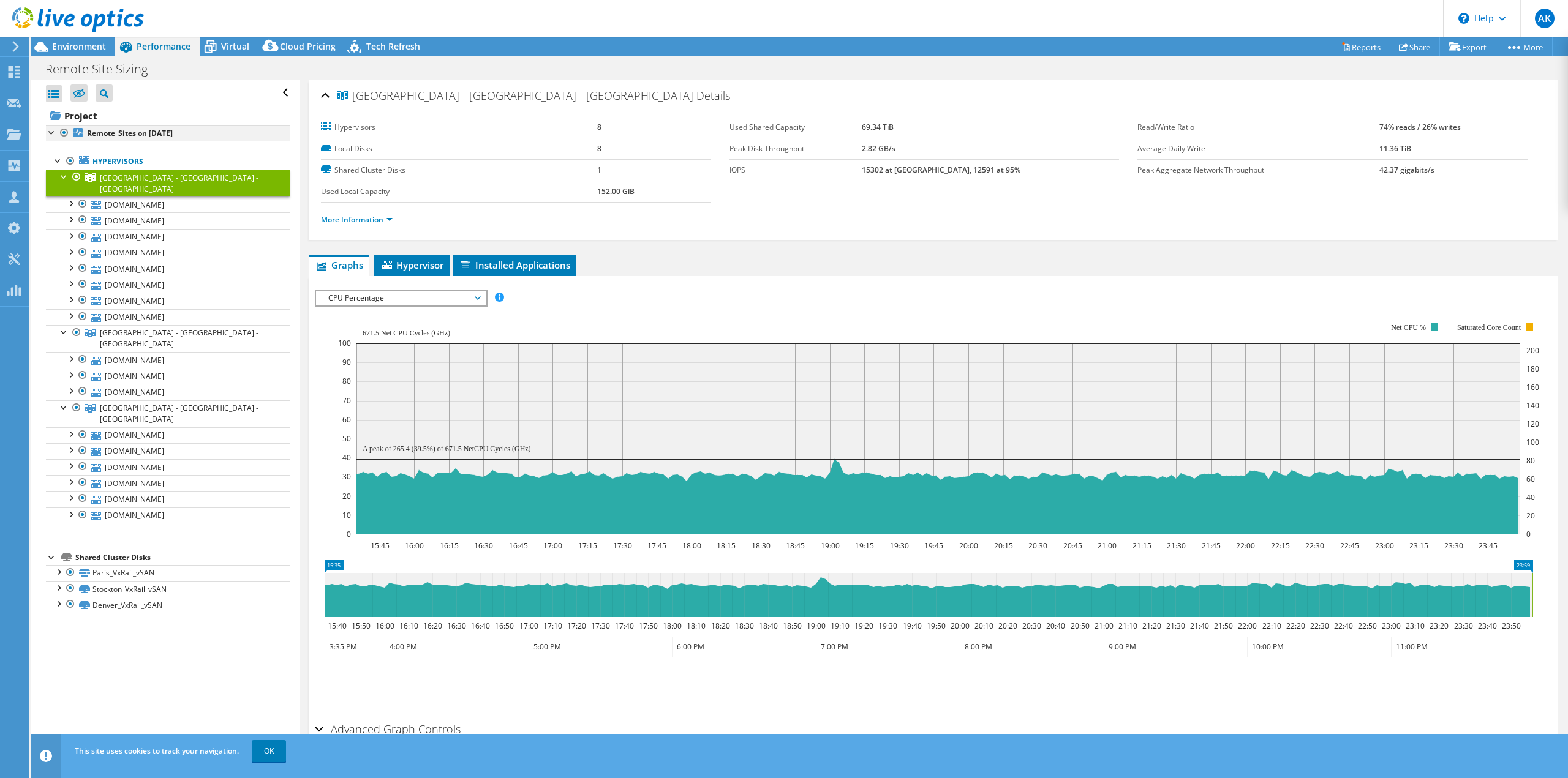
click at [51, 132] on div at bounding box center [52, 132] width 12 height 12
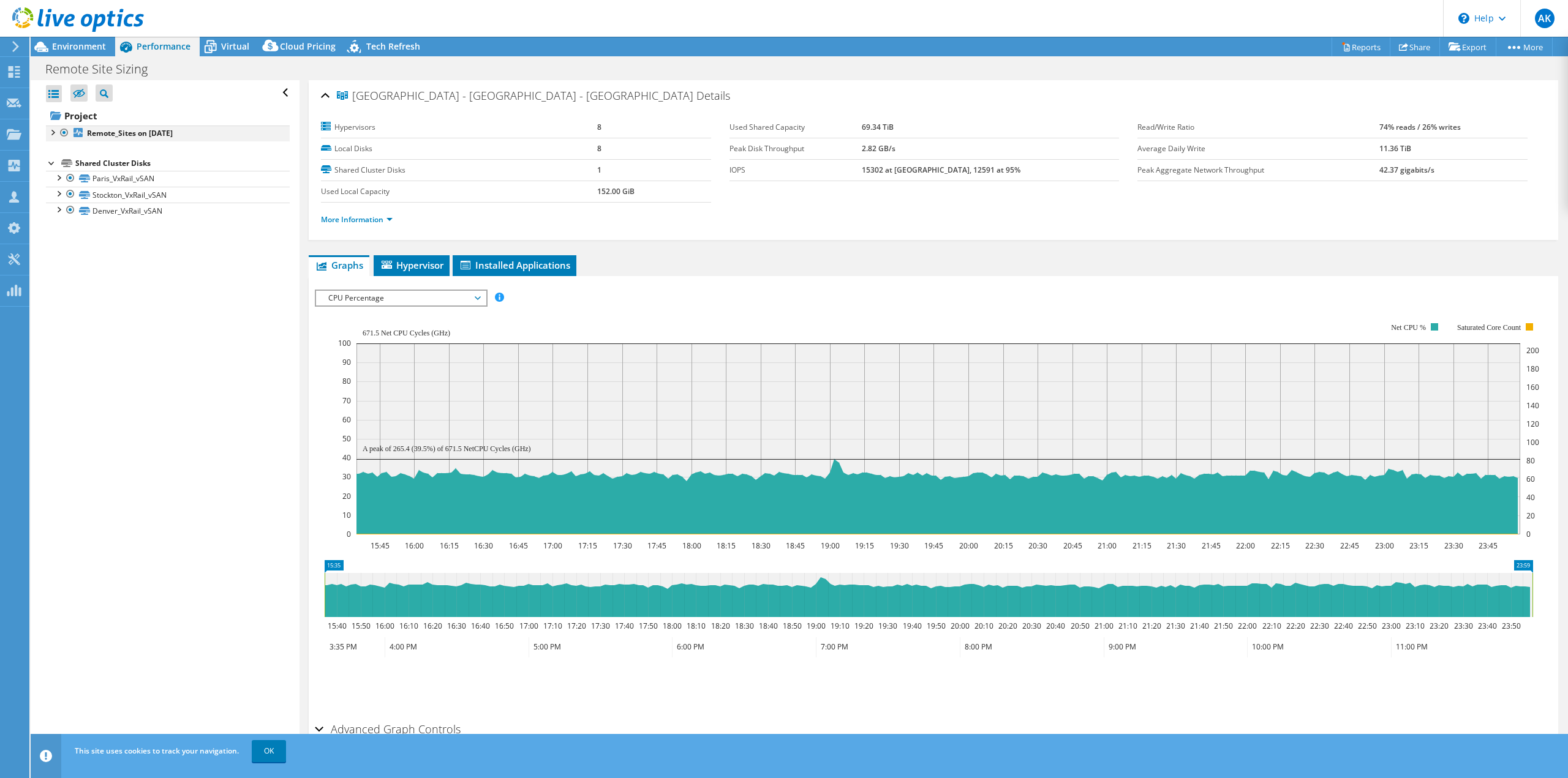
click at [49, 132] on div at bounding box center [52, 132] width 12 height 12
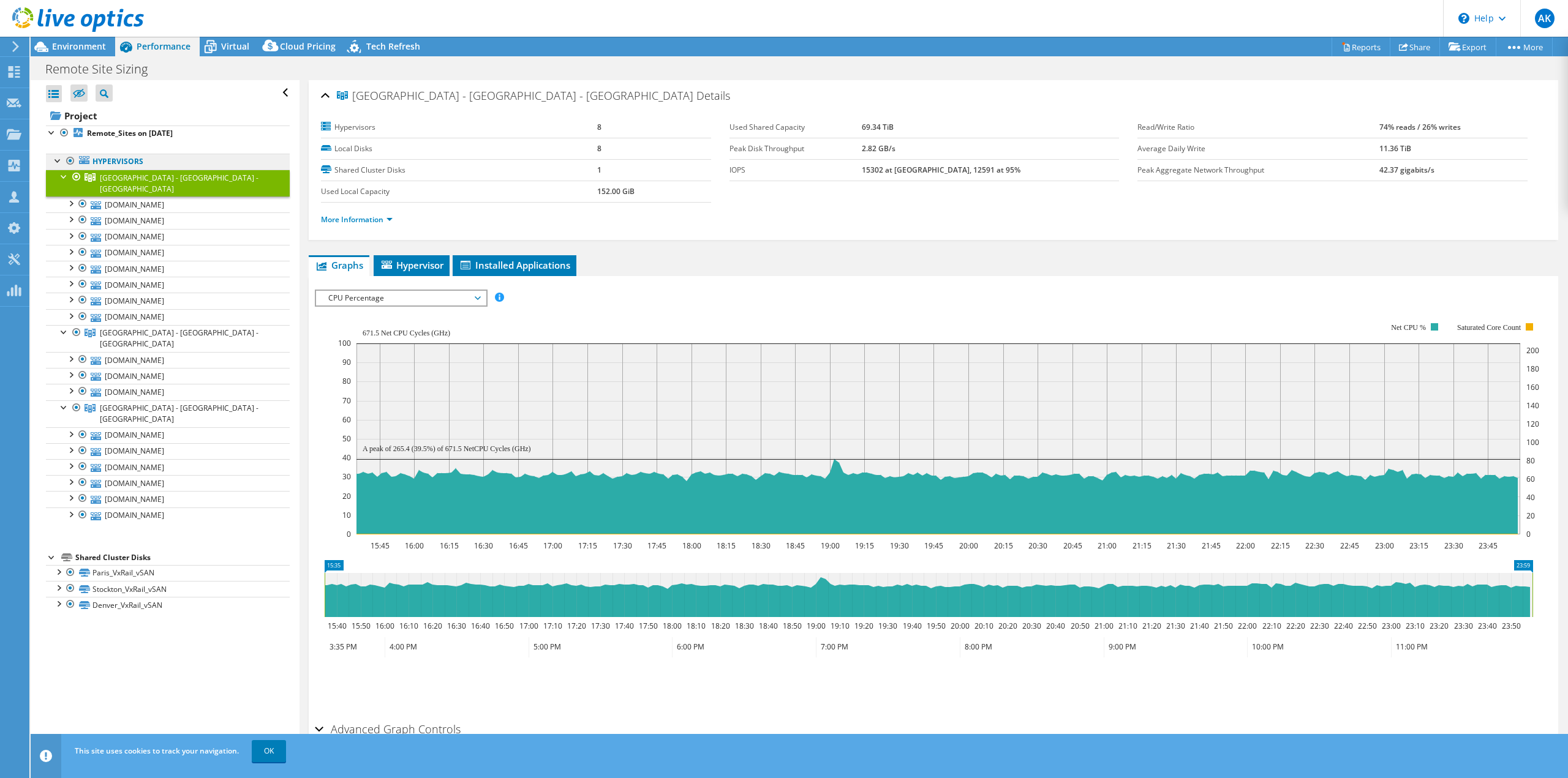
click at [99, 161] on link "Hypervisors" at bounding box center [168, 162] width 244 height 16
click at [55, 160] on div at bounding box center [58, 160] width 12 height 12
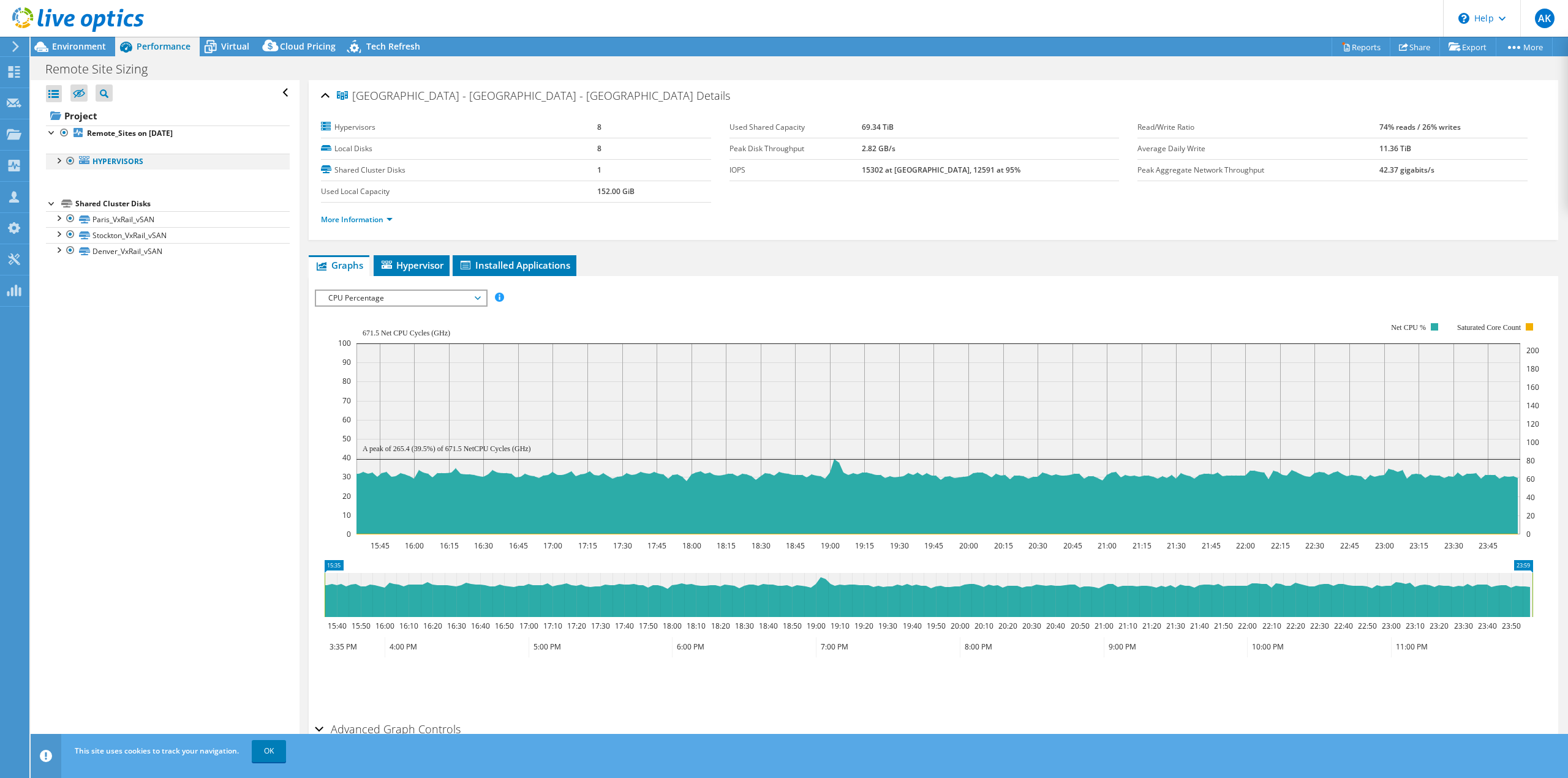
click at [55, 160] on div at bounding box center [58, 160] width 12 height 12
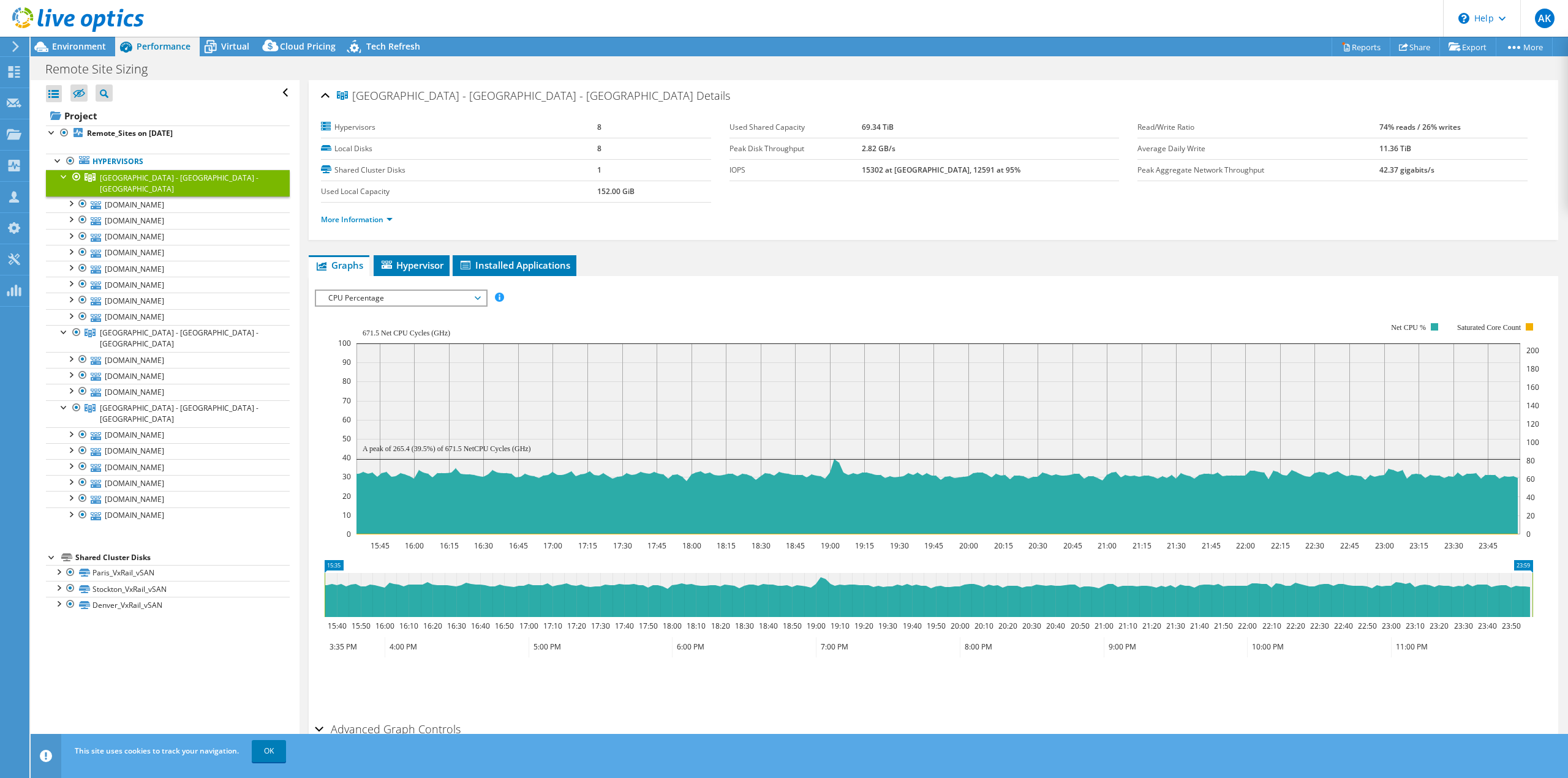
click at [118, 174] on span "[GEOGRAPHIC_DATA] - [GEOGRAPHIC_DATA] - [GEOGRAPHIC_DATA]" at bounding box center [179, 183] width 159 height 21
click at [142, 327] on span "[GEOGRAPHIC_DATA] - [GEOGRAPHIC_DATA] - [GEOGRAPHIC_DATA]" at bounding box center [179, 338] width 159 height 21
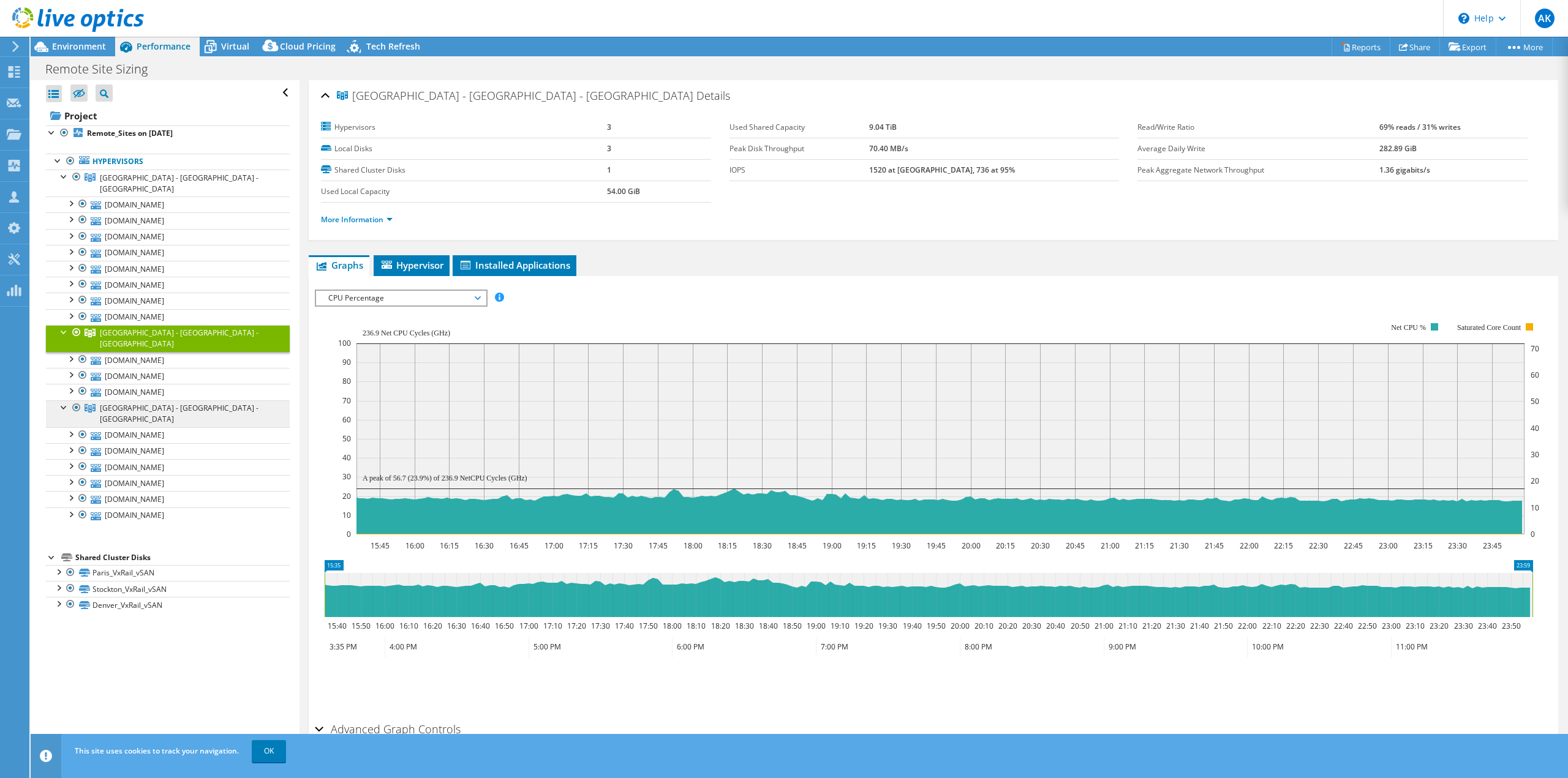
click at [130, 403] on span "[GEOGRAPHIC_DATA] - [GEOGRAPHIC_DATA] - [GEOGRAPHIC_DATA]" at bounding box center [179, 413] width 159 height 21
